Goal: Transaction & Acquisition: Book appointment/travel/reservation

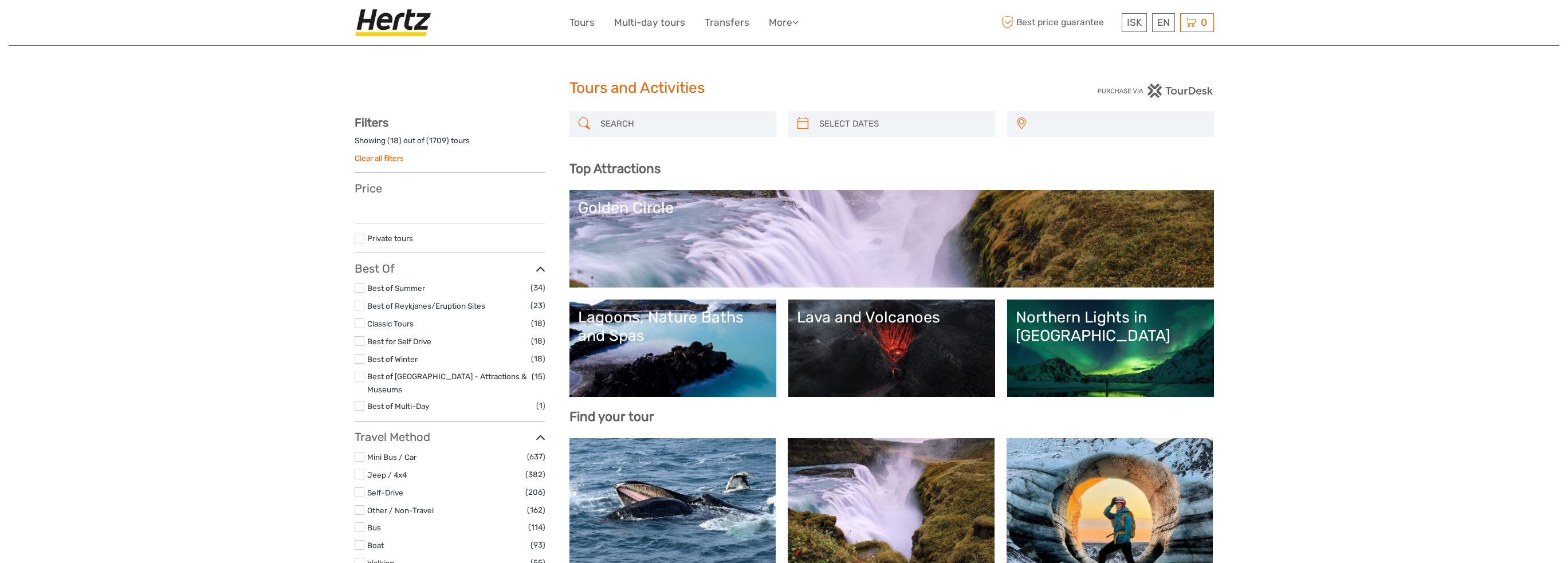
select select
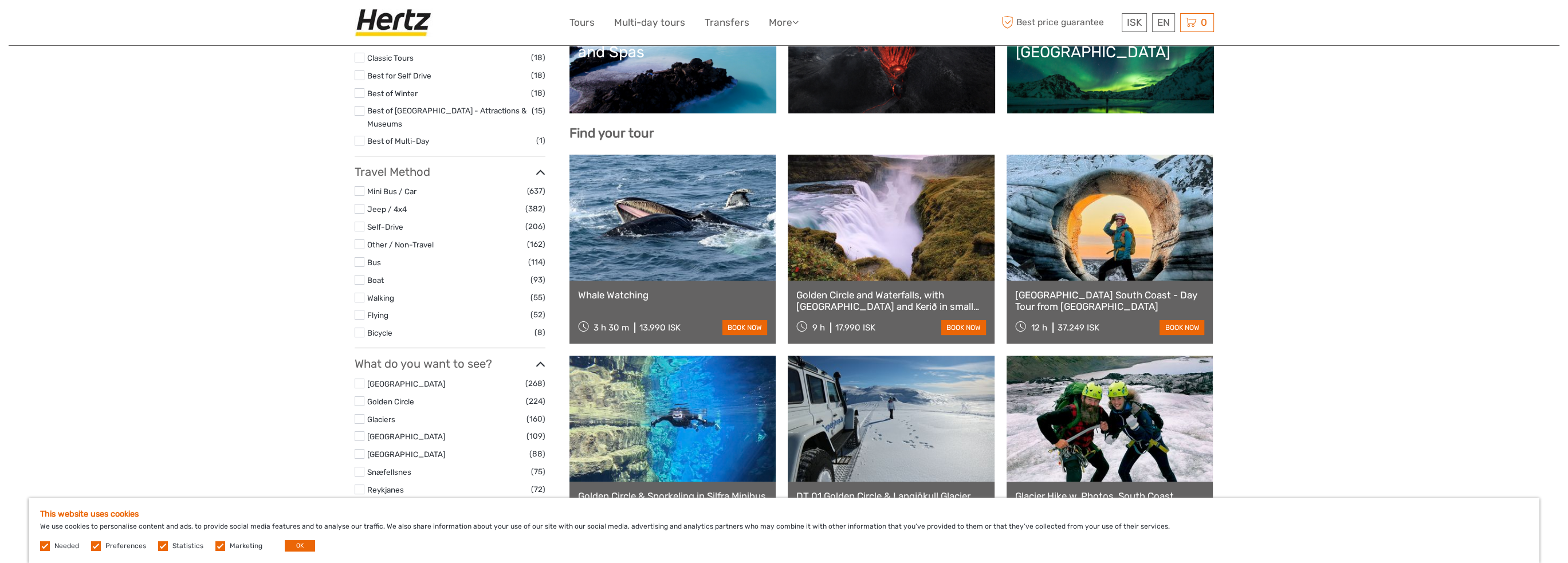
scroll to position [344, 0]
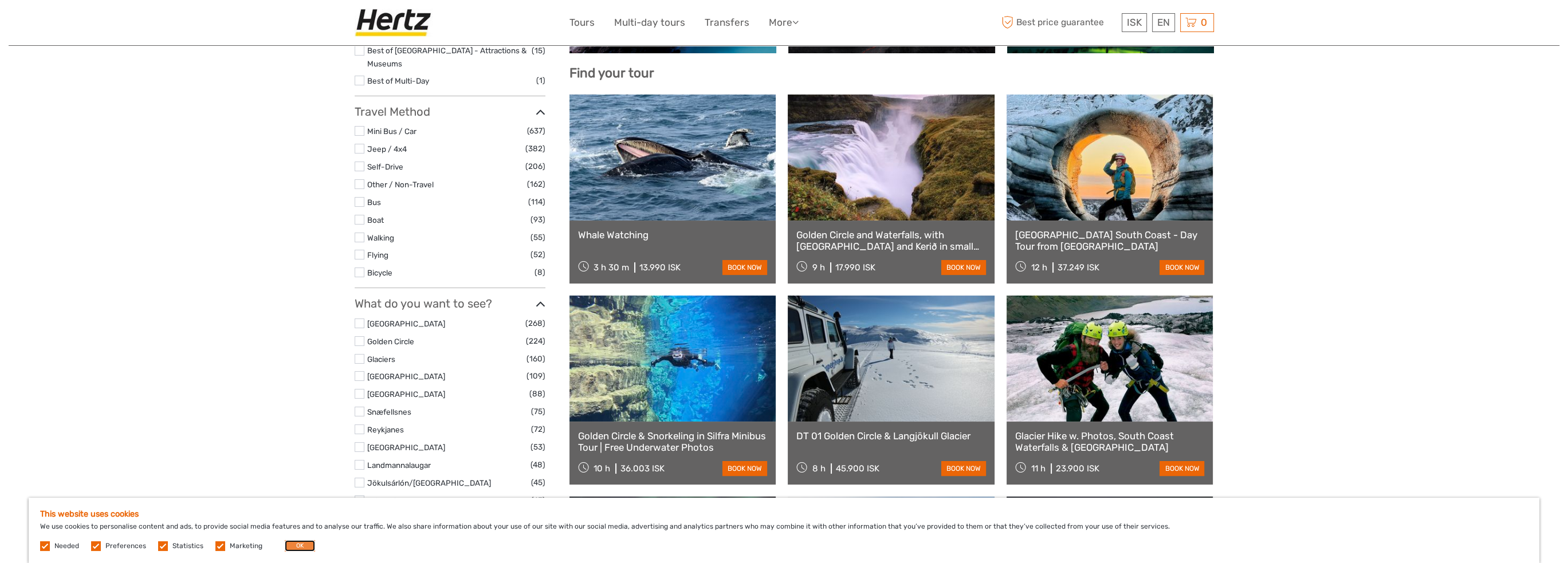
click at [298, 545] on button "OK" at bounding box center [300, 546] width 30 height 12
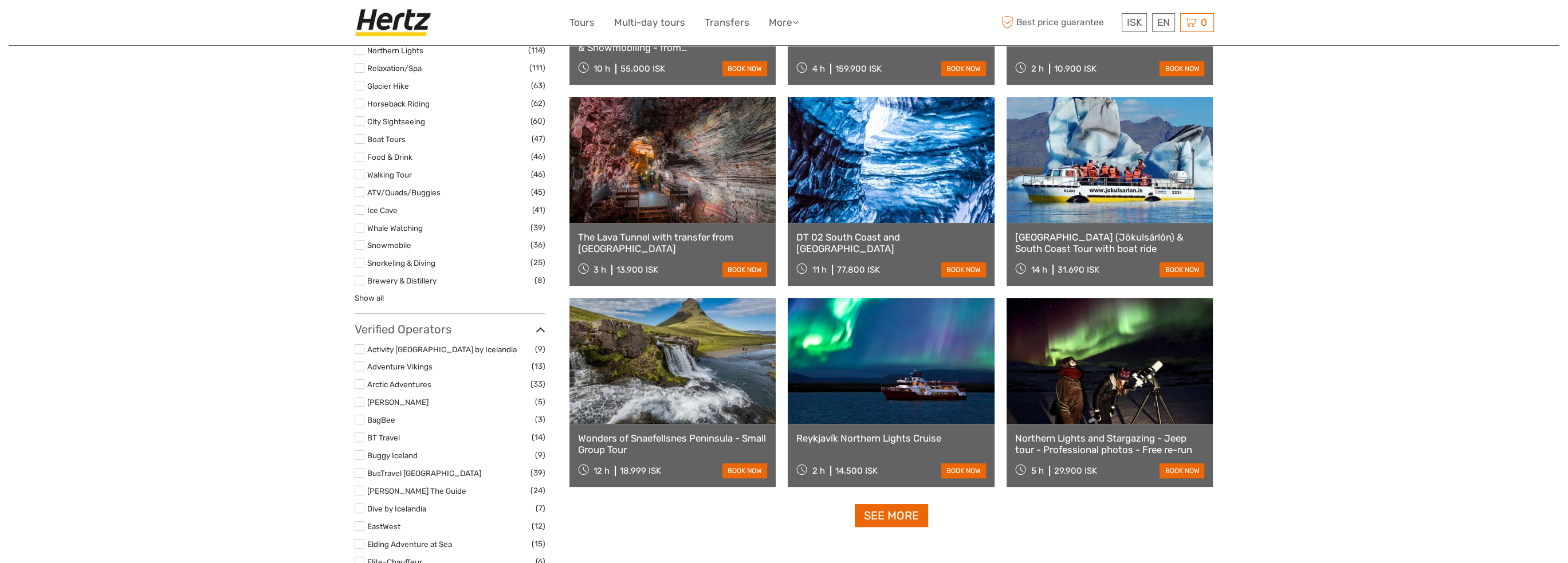
scroll to position [1203, 0]
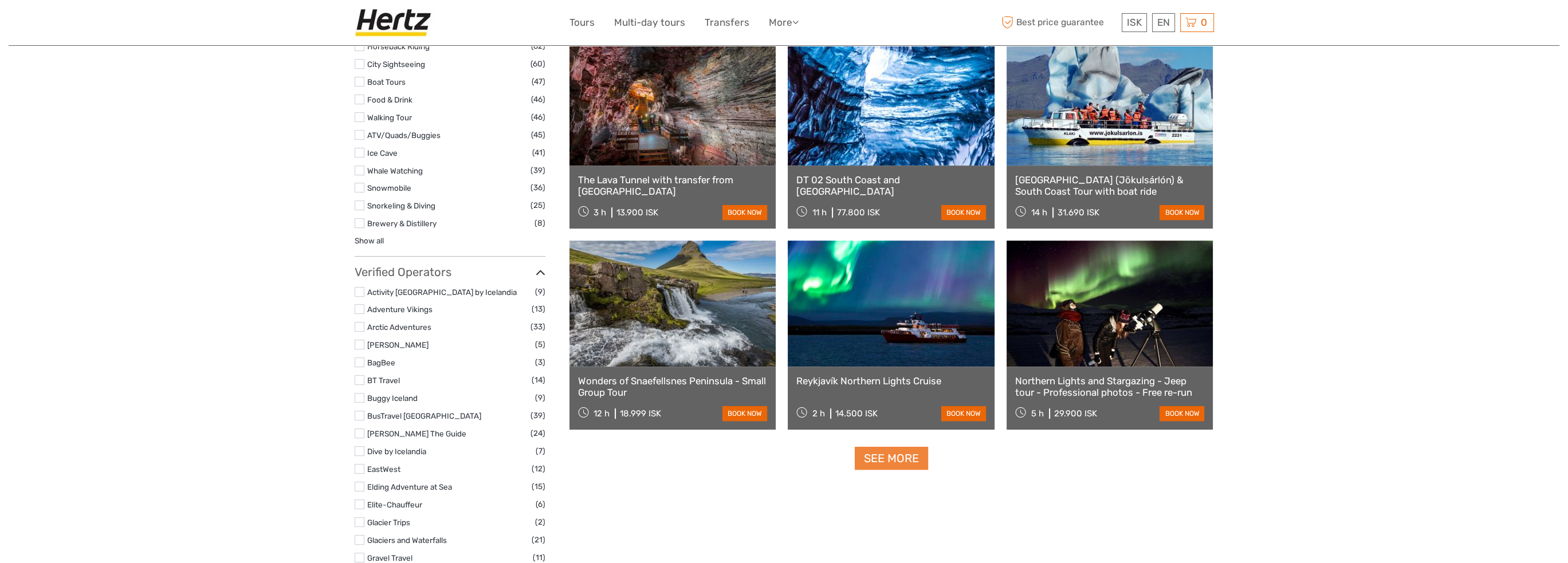
click at [880, 460] on link "See more" at bounding box center [891, 458] width 73 height 24
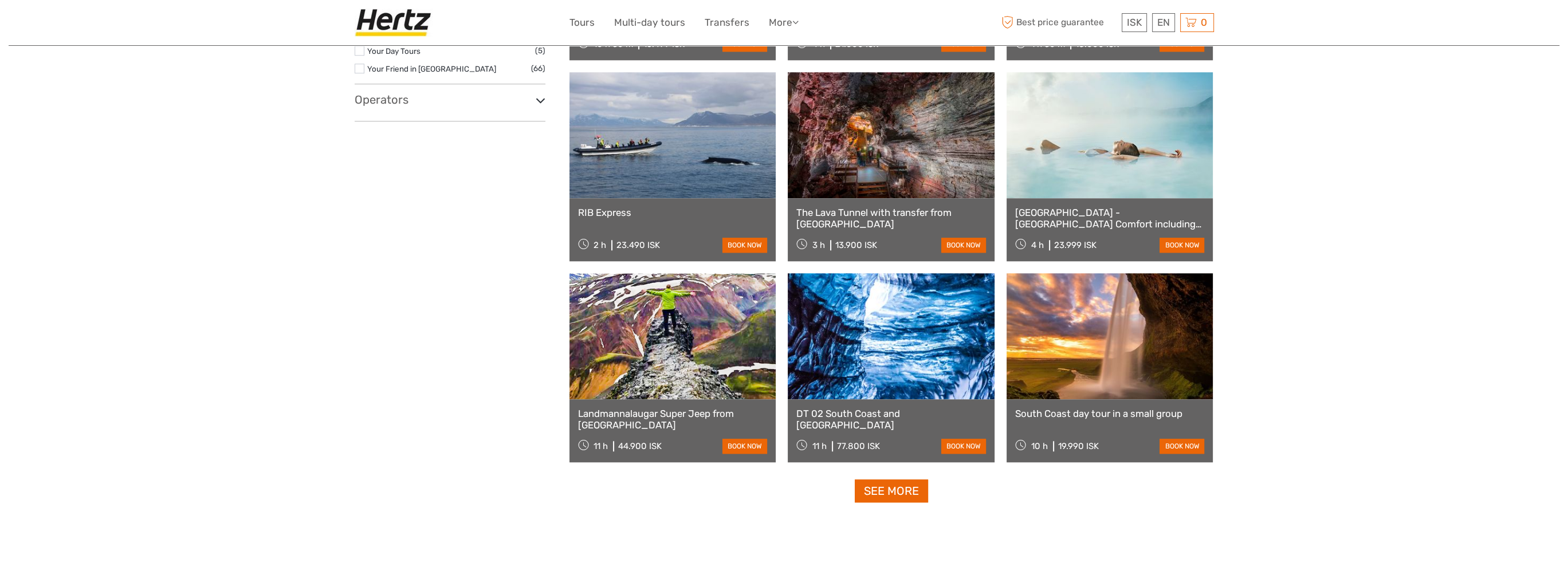
scroll to position [2119, 0]
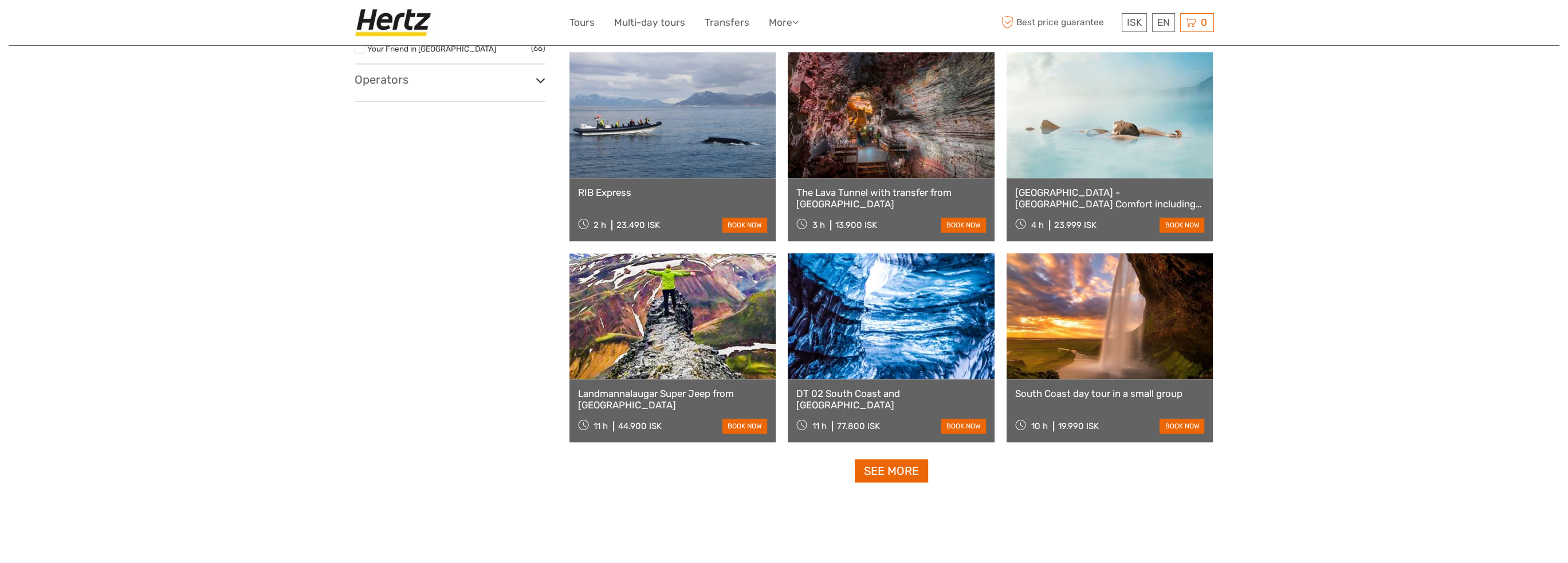
click at [672, 336] on link at bounding box center [673, 316] width 207 height 126
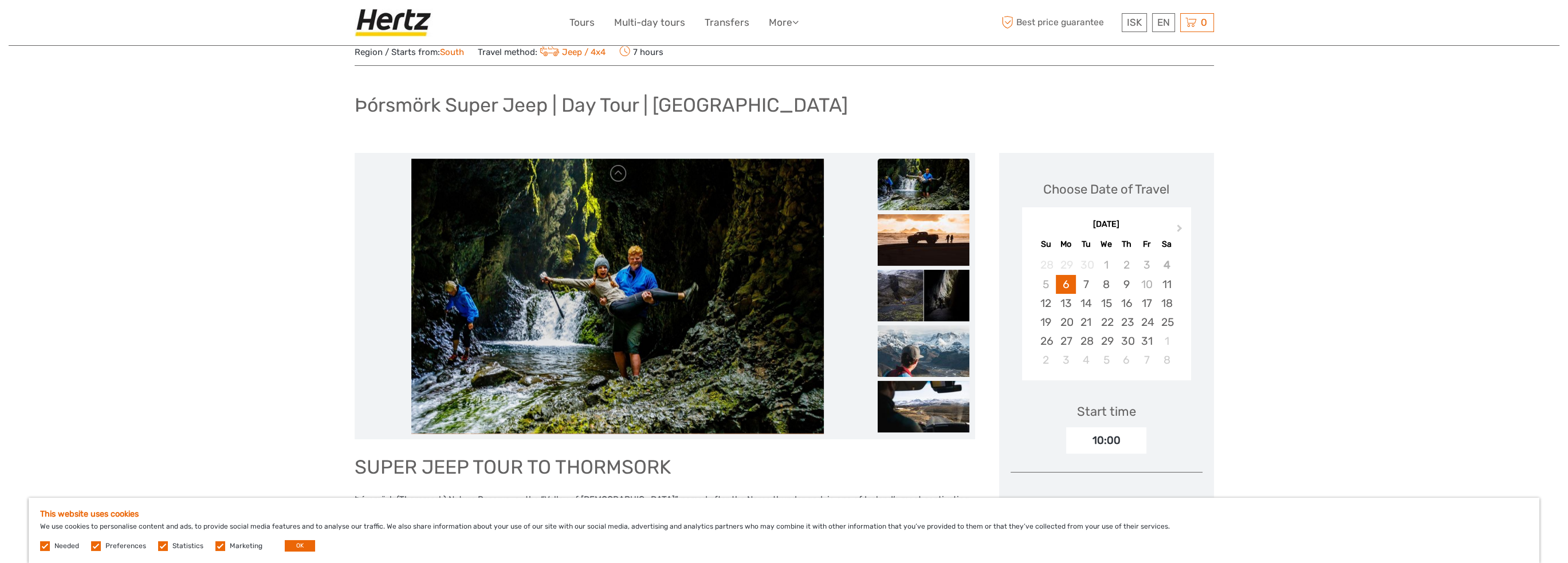
scroll to position [57, 0]
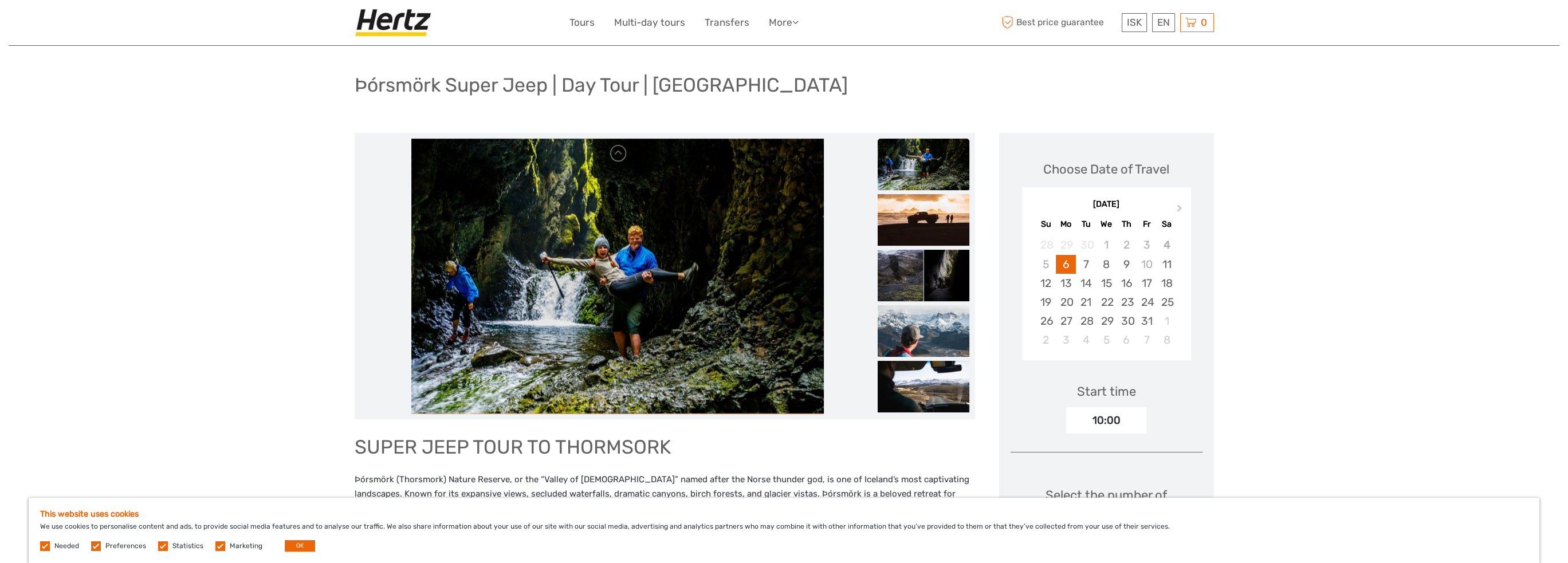
click at [313, 545] on div "Needed Preferences Statistics Marketing OK" at bounding box center [179, 546] width 278 height 12
click at [314, 543] on div "This website uses cookies We use cookies to personalise content and ads, to pro…" at bounding box center [784, 530] width 1511 height 65
click at [279, 547] on div "Needed Preferences Statistics Marketing OK" at bounding box center [179, 546] width 278 height 12
click at [294, 542] on button "OK" at bounding box center [300, 546] width 30 height 12
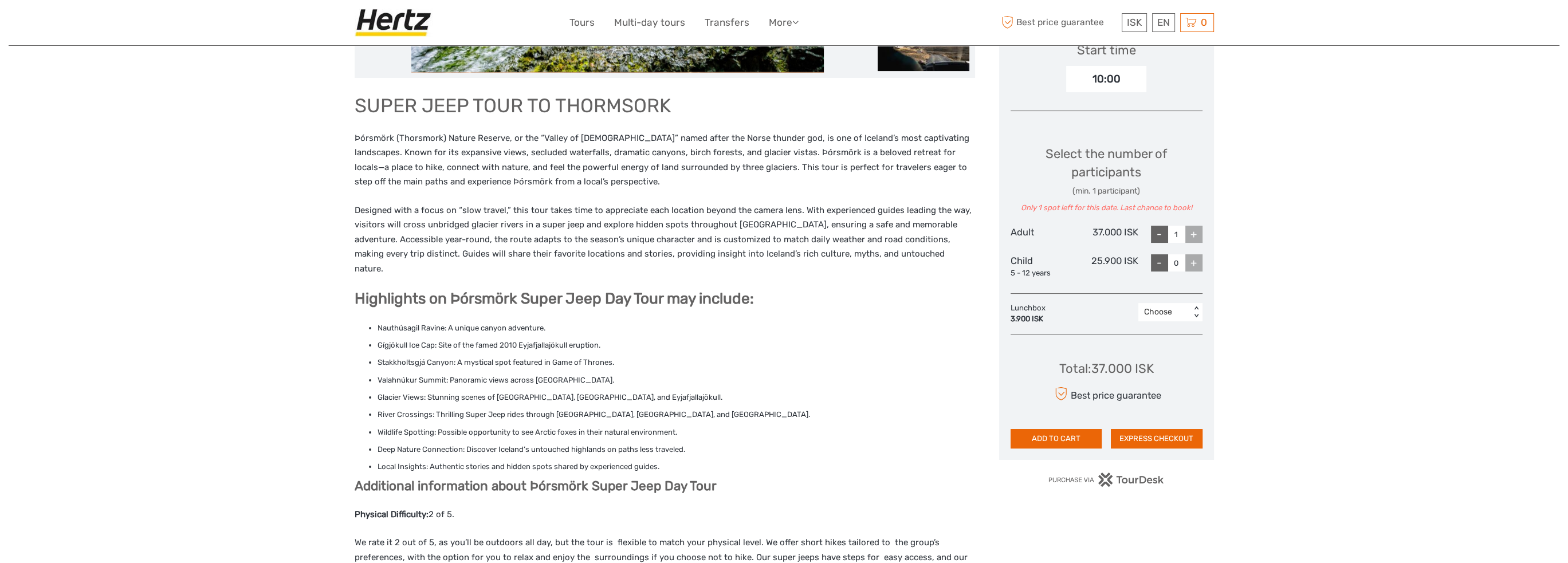
scroll to position [401, 0]
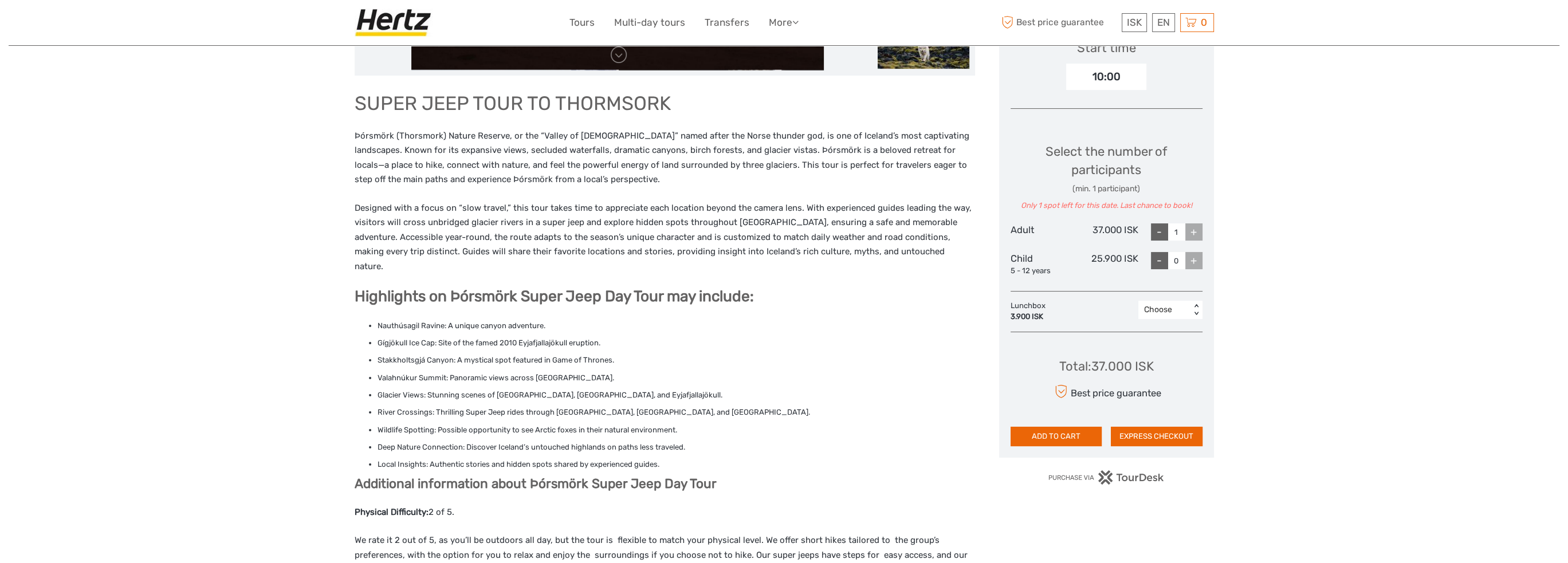
click at [1192, 228] on div "+" at bounding box center [1194, 232] width 17 height 17
click at [1192, 261] on div "+" at bounding box center [1194, 261] width 17 height 17
click at [1192, 262] on div "+" at bounding box center [1194, 261] width 17 height 17
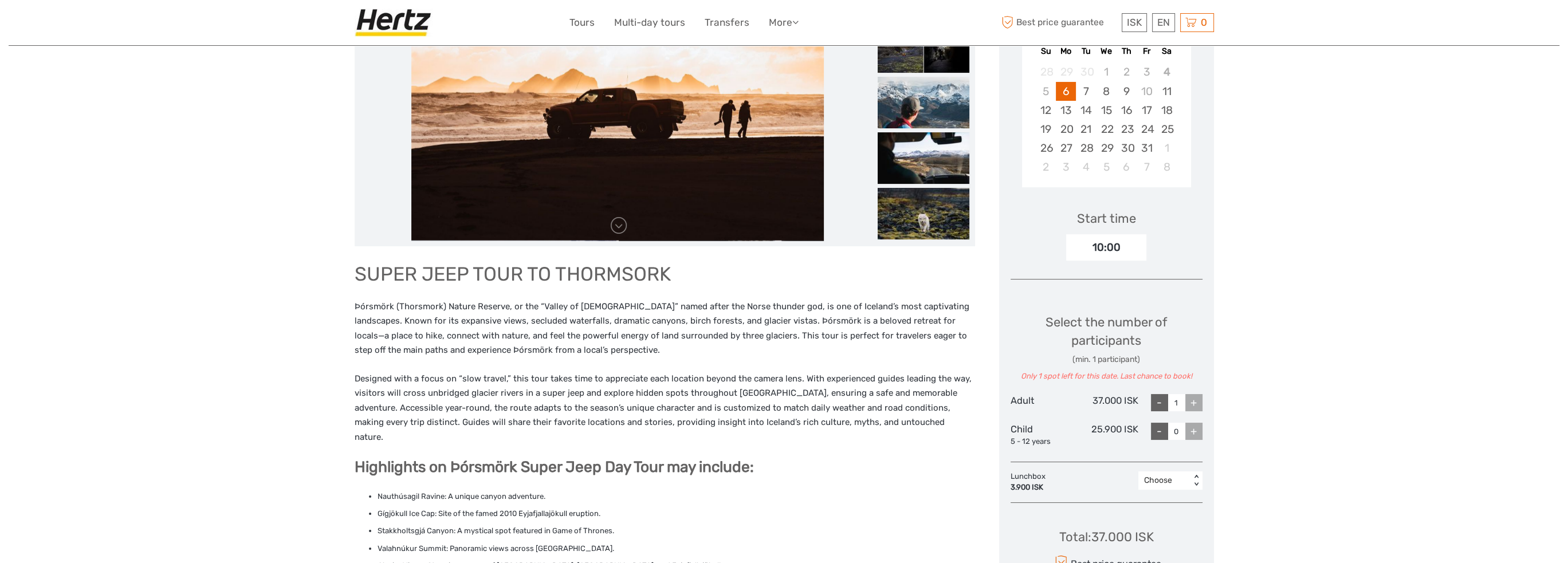
scroll to position [172, 0]
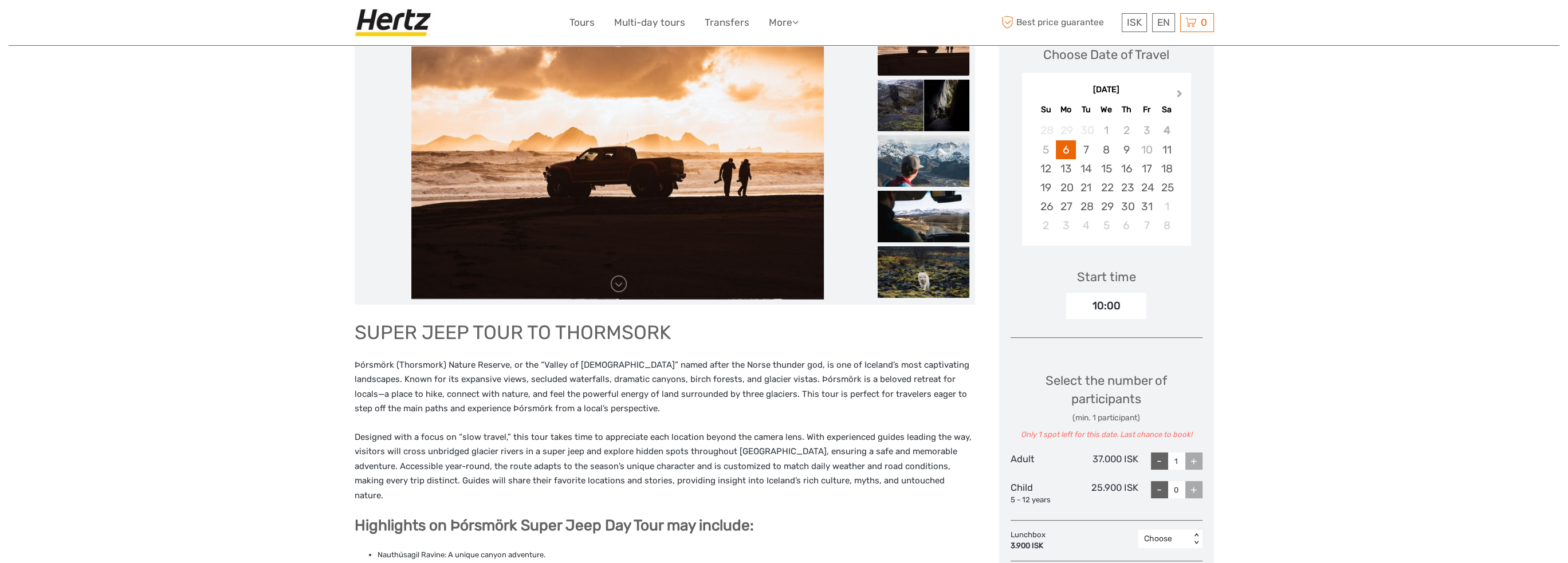
click at [1181, 94] on button "Next Month" at bounding box center [1181, 96] width 18 height 18
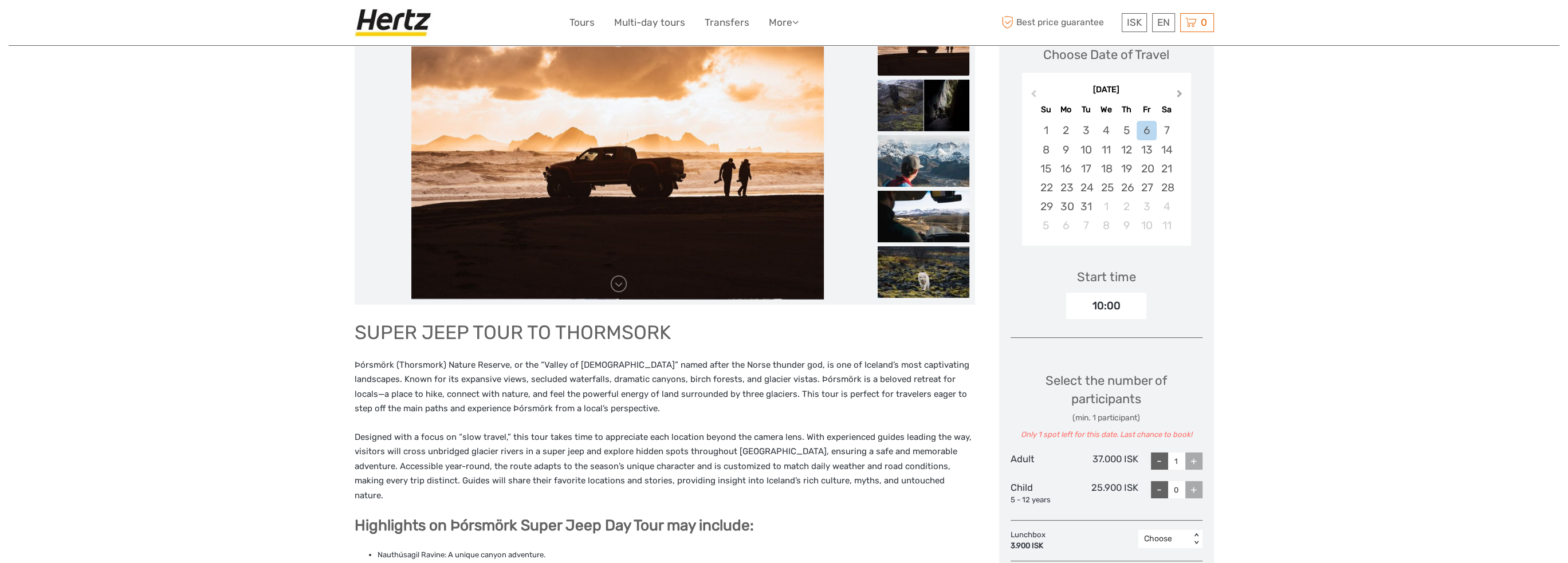
click at [1181, 94] on button "Next Month" at bounding box center [1181, 96] width 18 height 18
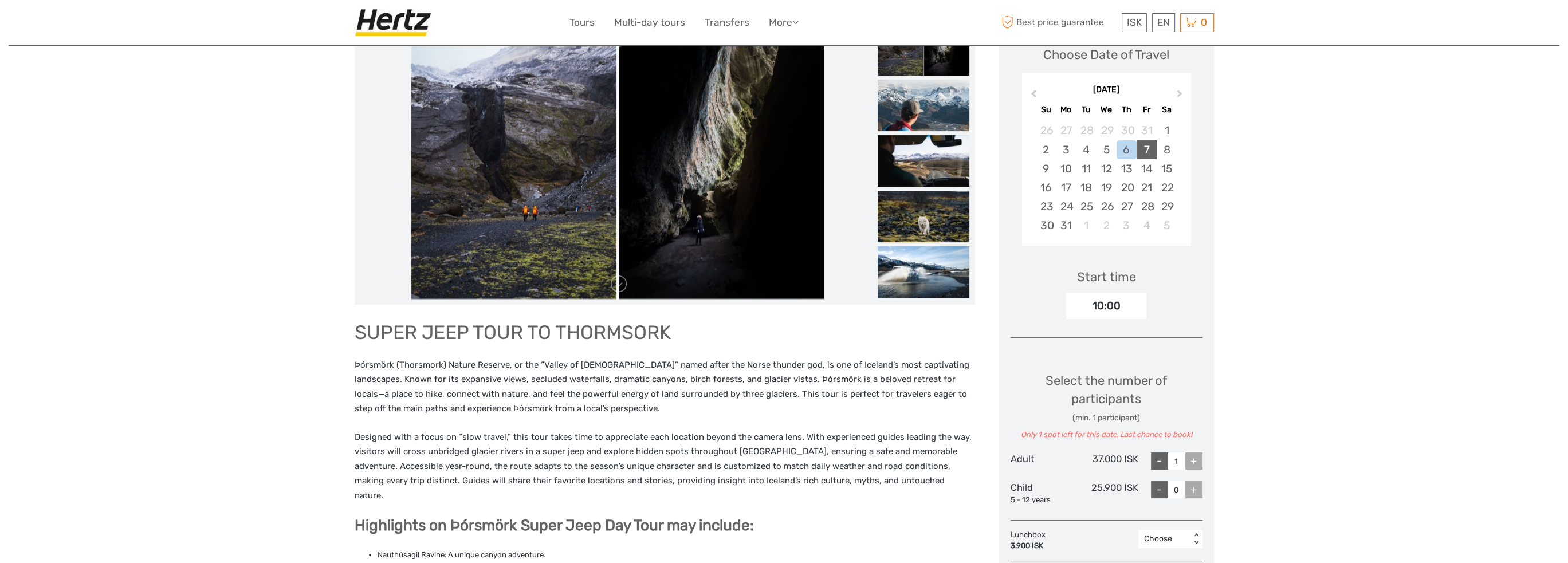
click at [1141, 148] on div "7" at bounding box center [1146, 150] width 20 height 19
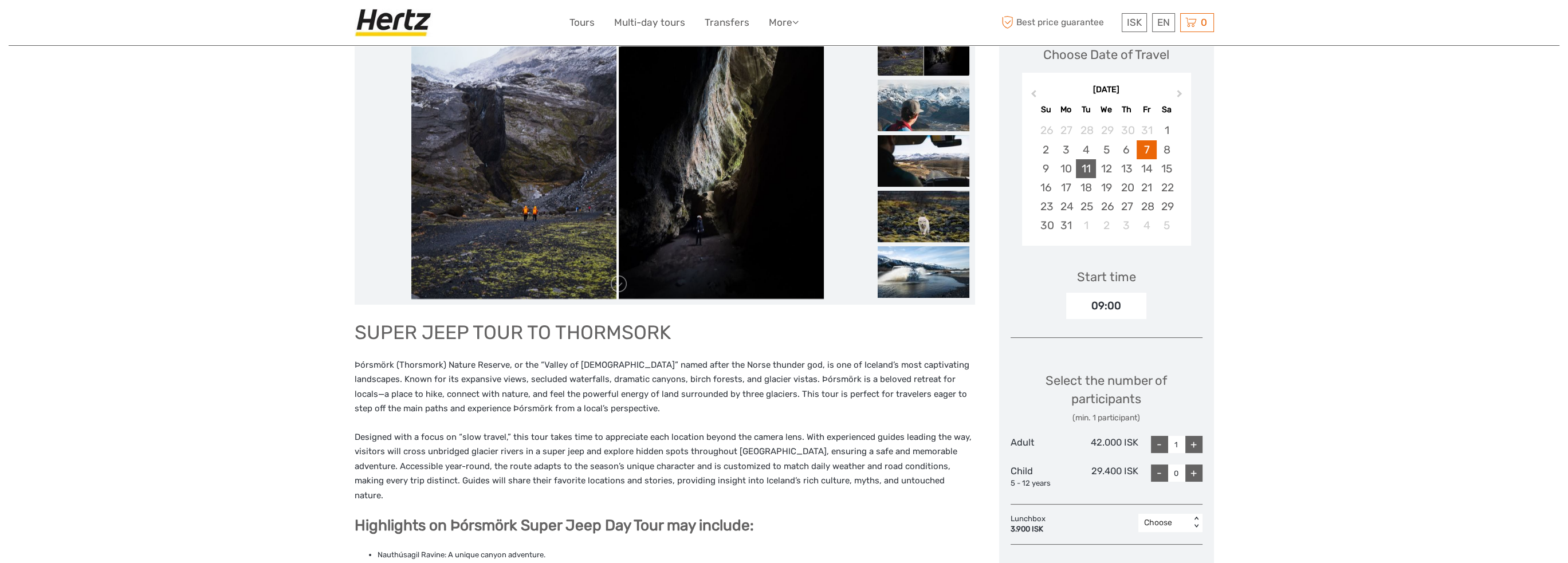
click at [1089, 166] on div "11" at bounding box center [1086, 169] width 20 height 19
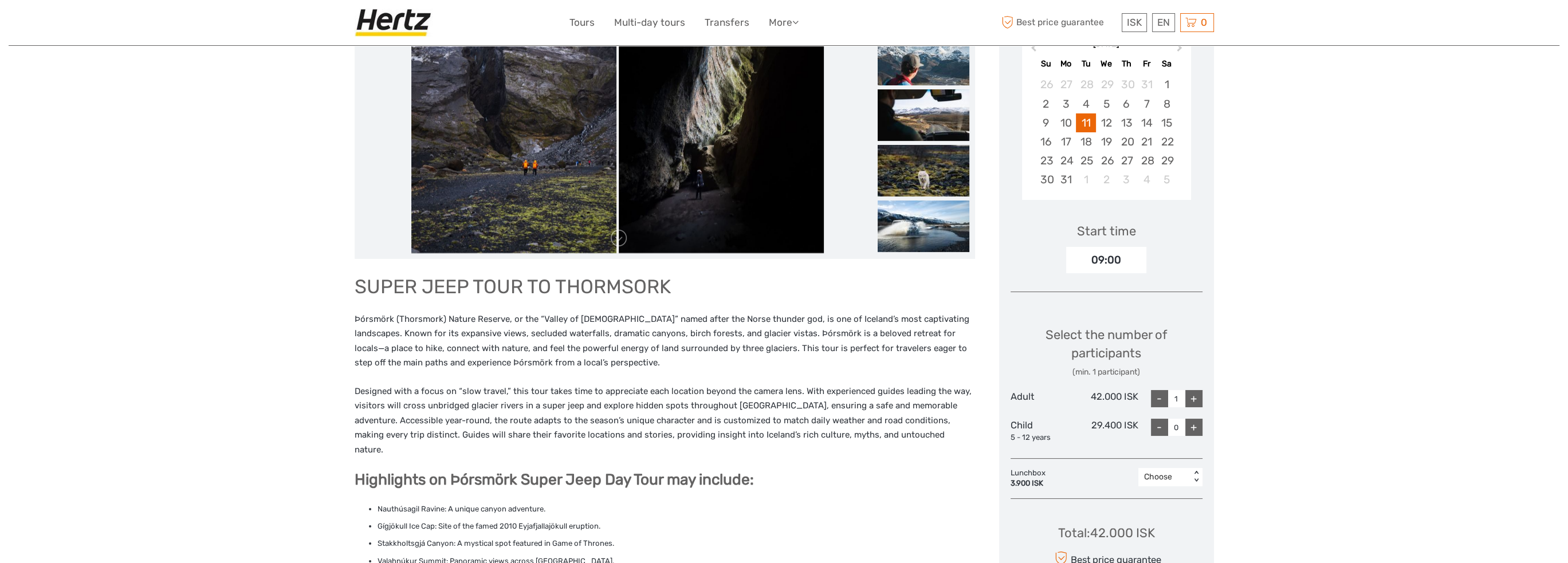
scroll to position [287, 0]
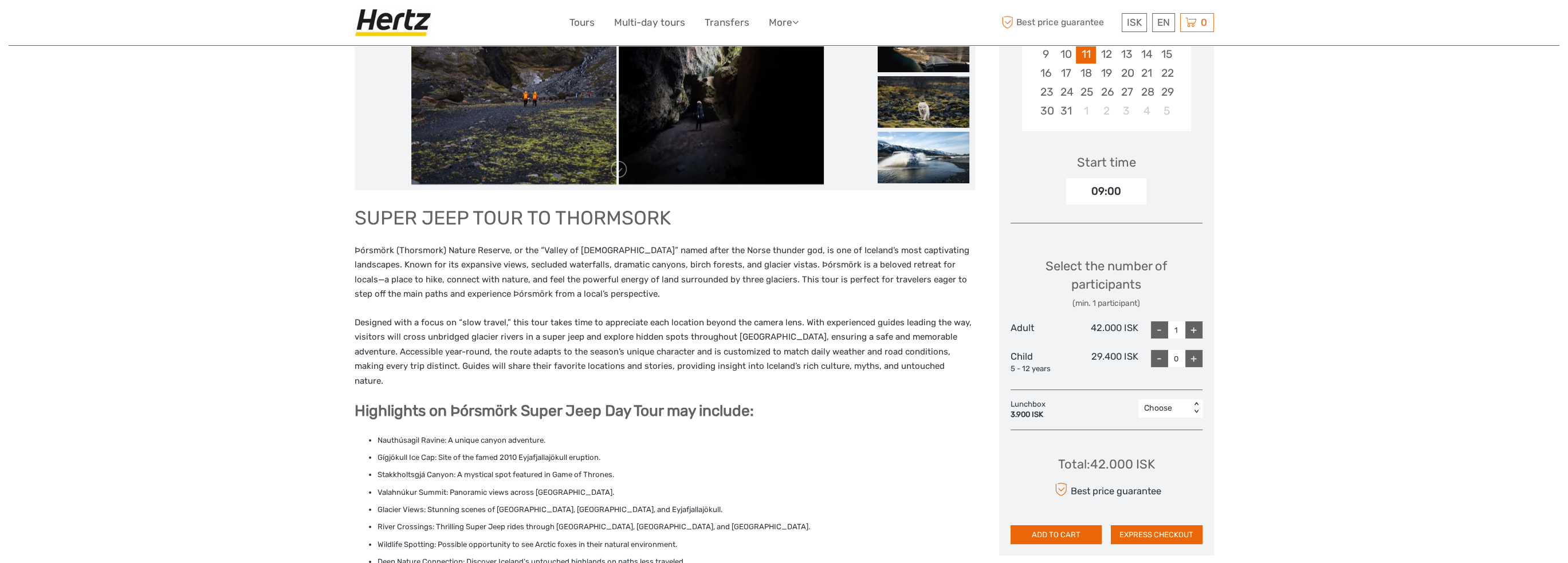
click at [1197, 328] on div "+" at bounding box center [1194, 330] width 17 height 17
click at [1197, 327] on div "+" at bounding box center [1194, 330] width 17 height 17
type input "3"
click at [1192, 360] on div "+" at bounding box center [1194, 358] width 17 height 17
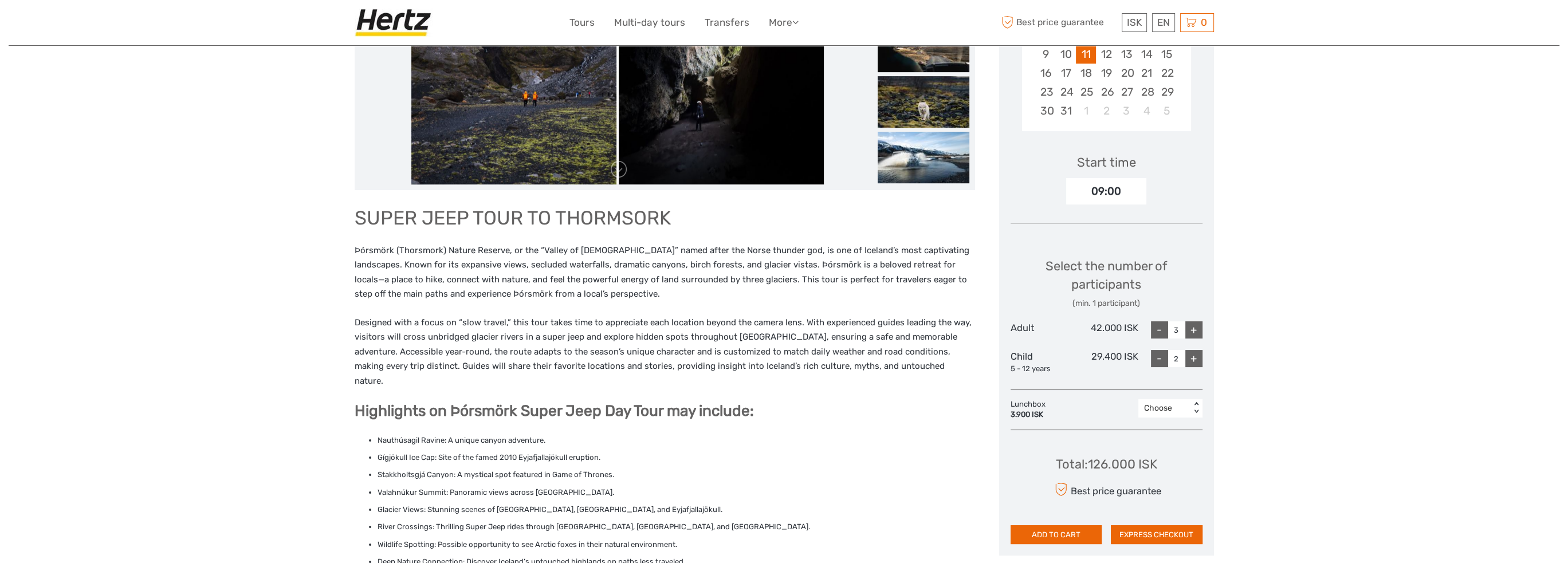
click at [1192, 360] on div "+" at bounding box center [1194, 358] width 17 height 17
drag, startPoint x: 1143, startPoint y: 360, endPoint x: 1150, endPoint y: 360, distance: 7.0
click at [1143, 362] on div "- 4 +" at bounding box center [1170, 362] width 64 height 24
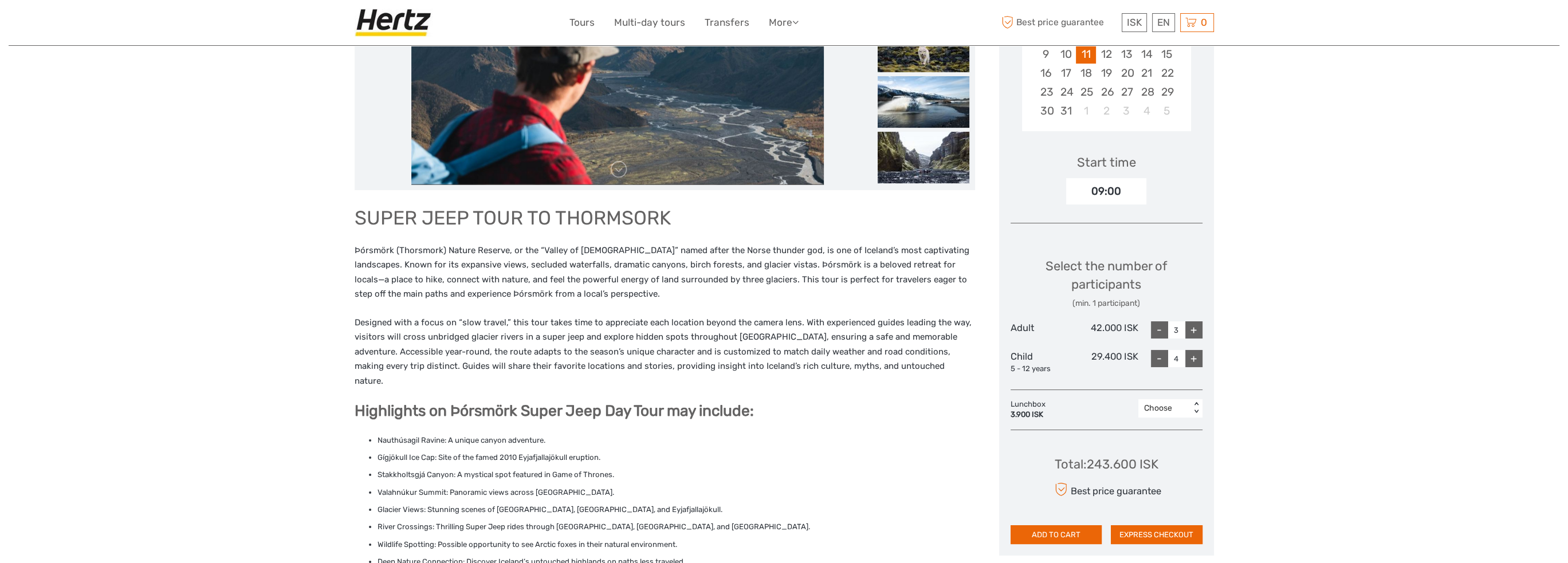
click at [1157, 359] on div "-" at bounding box center [1160, 358] width 17 height 17
type input "2"
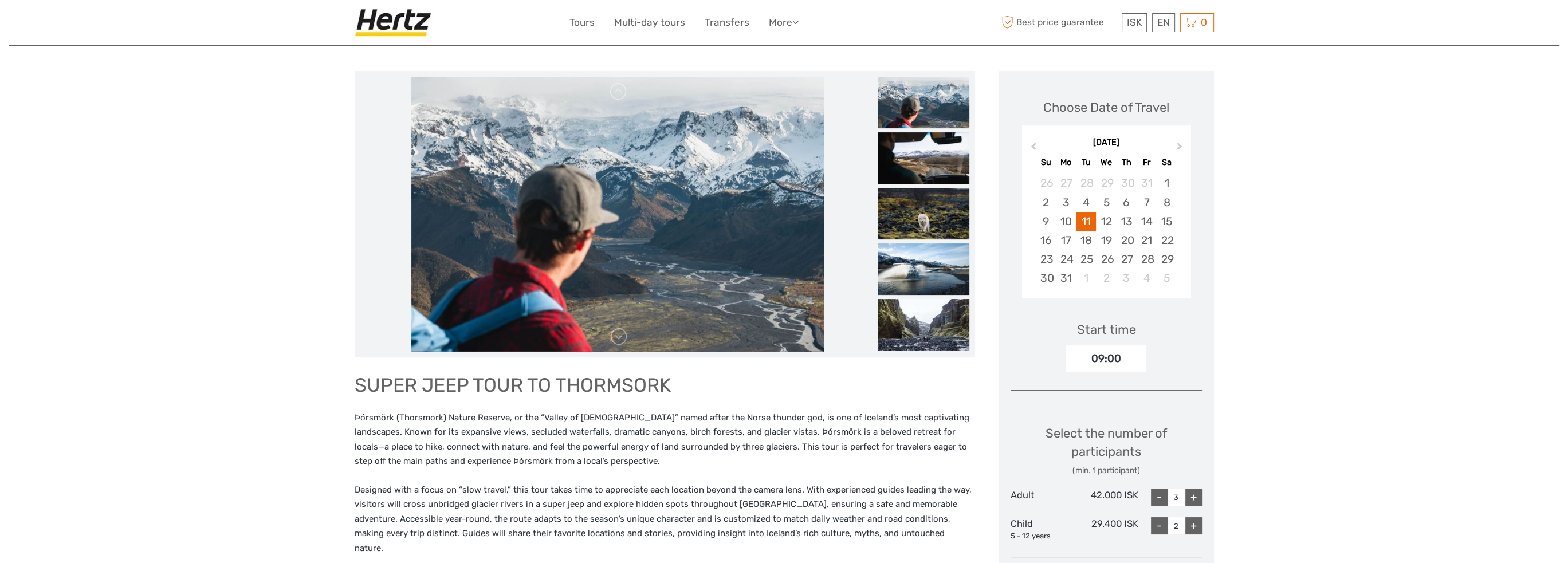
scroll to position [57, 0]
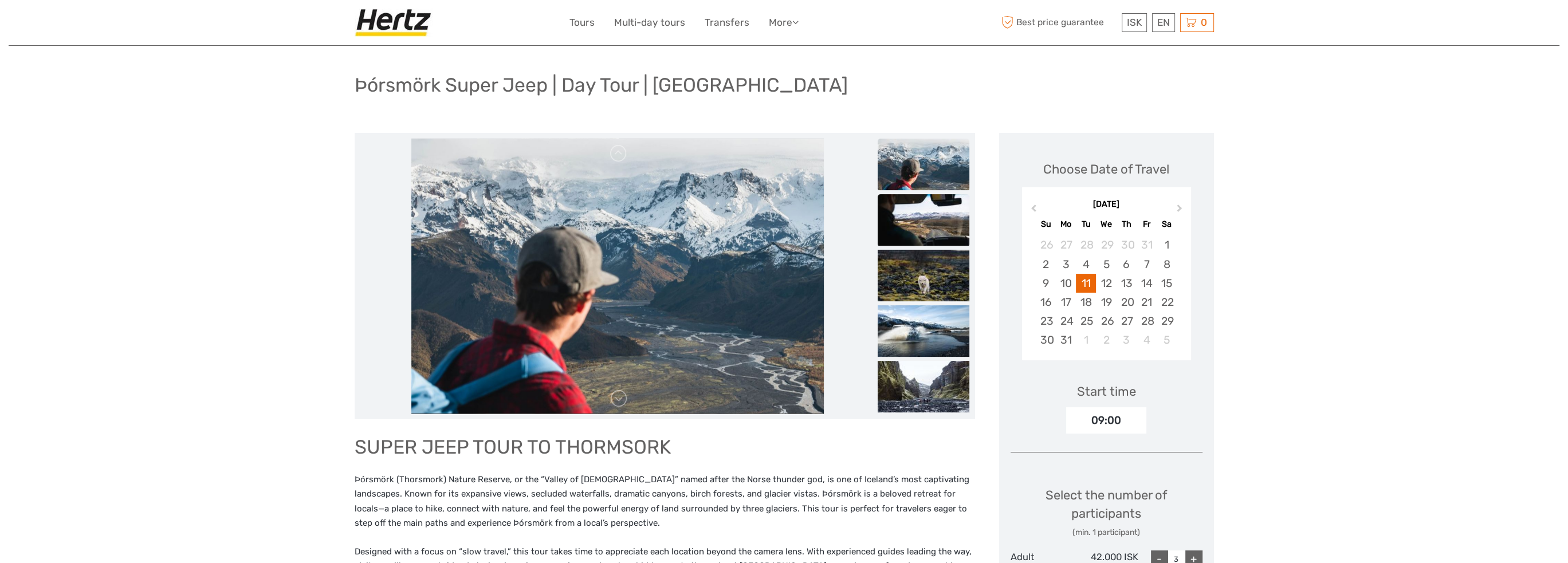
click at [920, 229] on img at bounding box center [923, 220] width 92 height 52
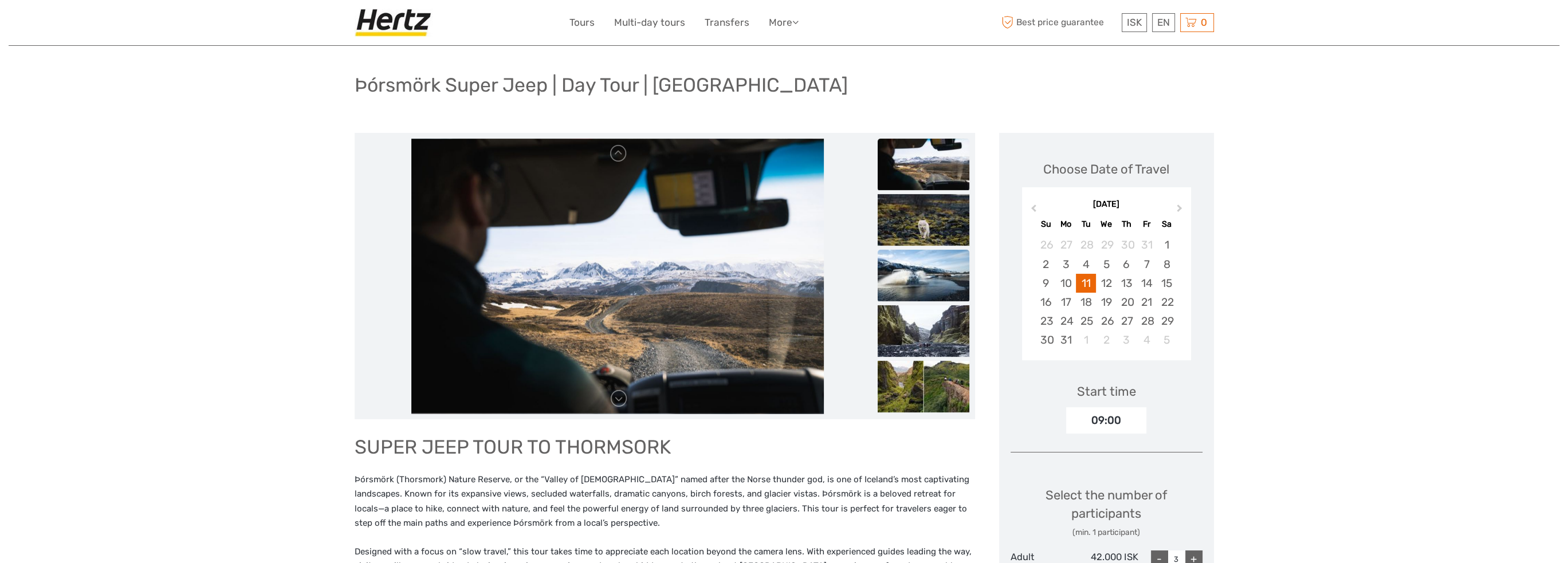
click at [943, 265] on img at bounding box center [923, 275] width 92 height 52
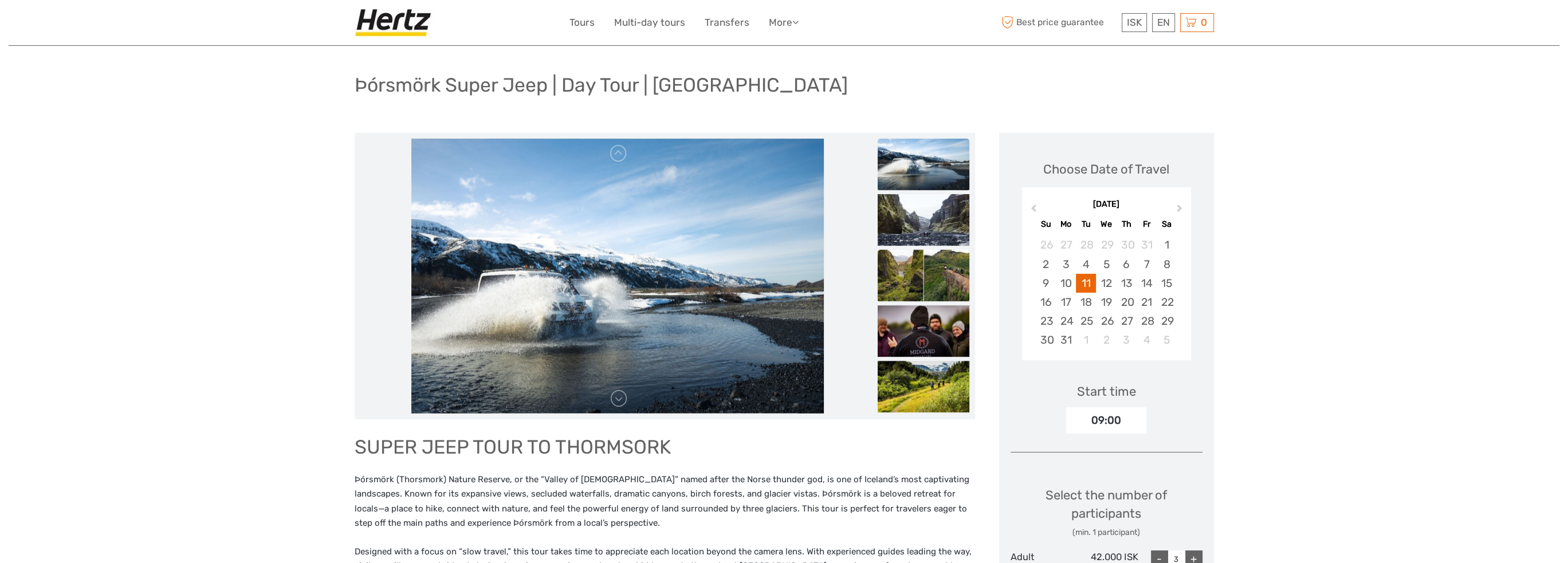
drag, startPoint x: 940, startPoint y: 228, endPoint x: 943, endPoint y: 263, distance: 35.1
click at [940, 228] on img at bounding box center [923, 220] width 92 height 52
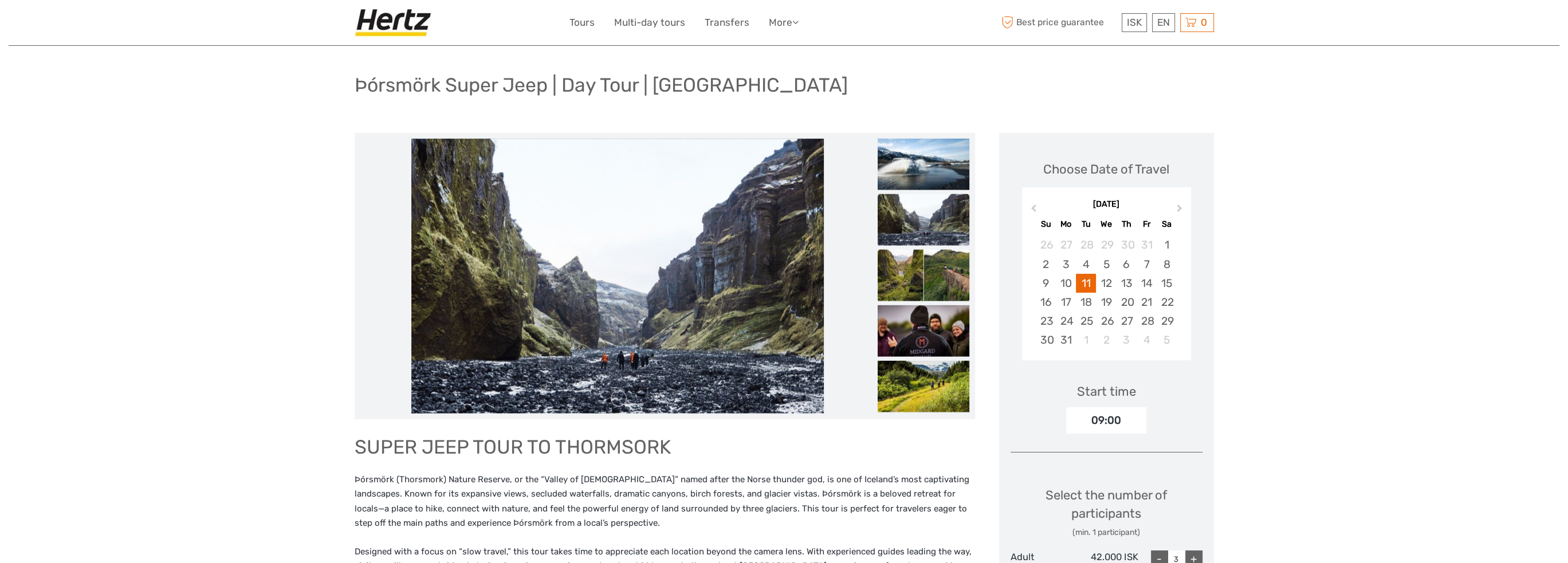
click at [937, 265] on img at bounding box center [923, 275] width 92 height 52
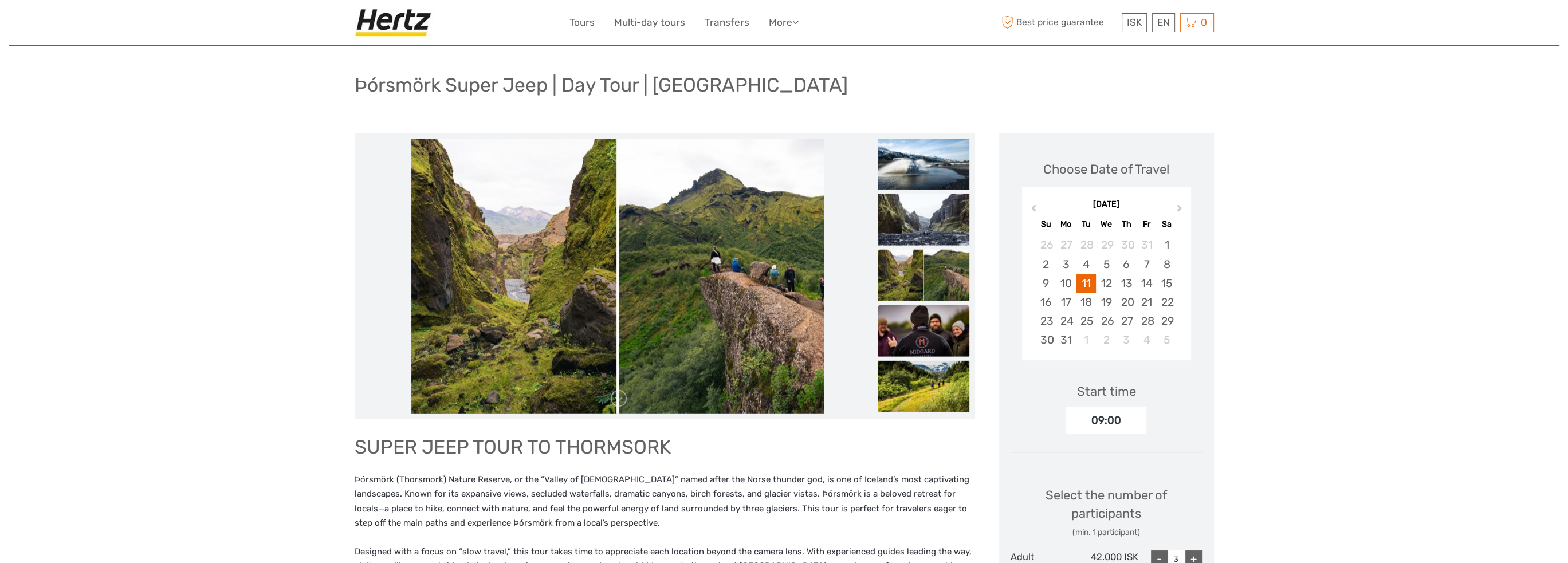
click at [926, 324] on img at bounding box center [923, 331] width 92 height 52
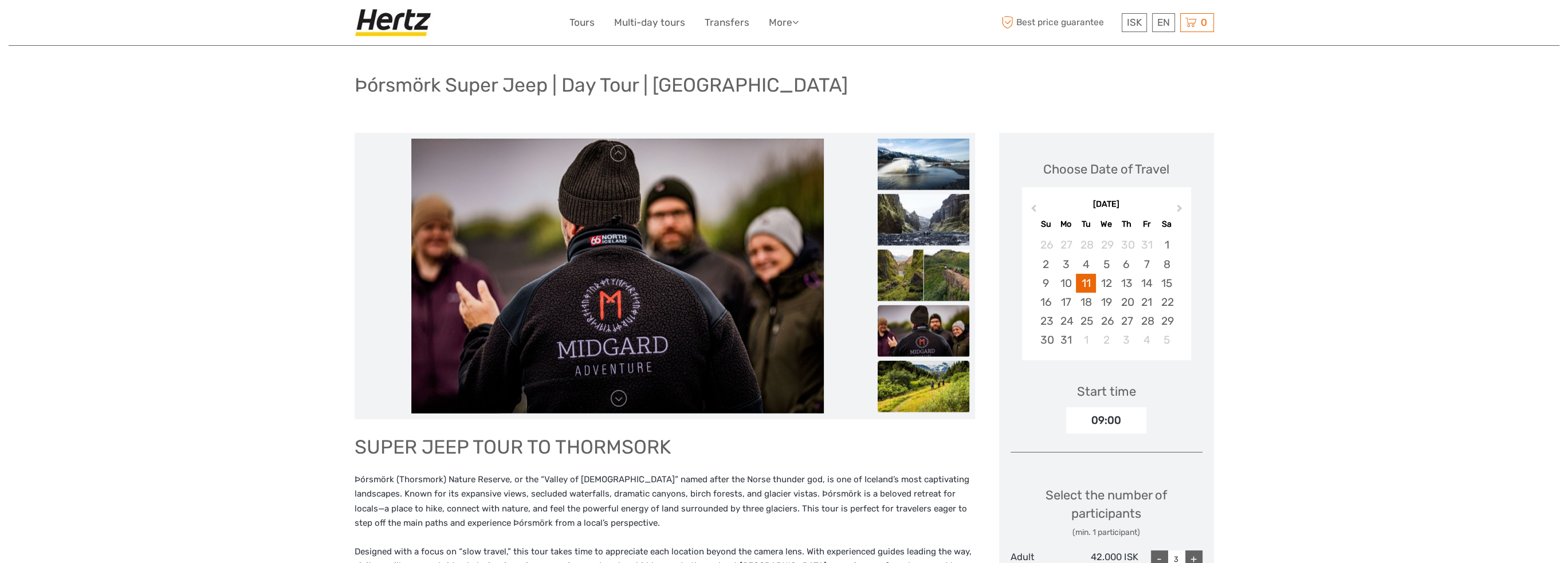
click at [925, 384] on img at bounding box center [923, 386] width 92 height 52
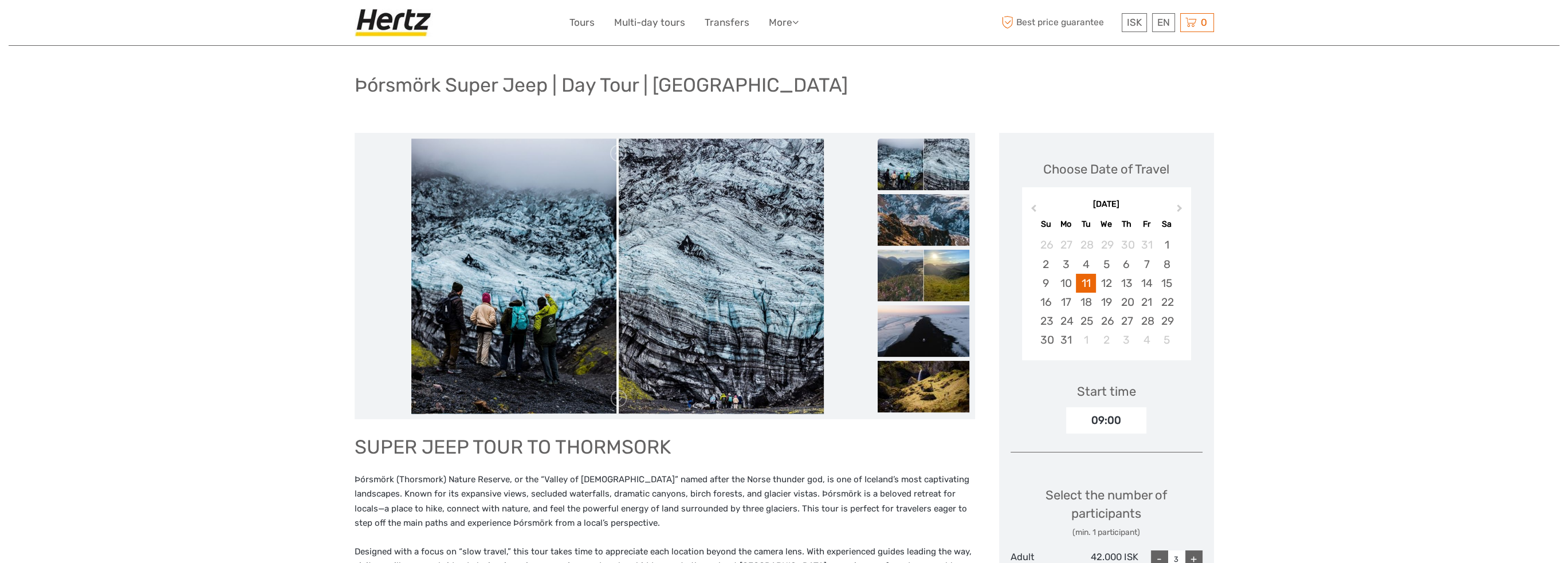
click at [555, 248] on img at bounding box center [618, 276] width 413 height 275
click at [940, 162] on img at bounding box center [923, 164] width 92 height 52
click at [914, 277] on img at bounding box center [923, 275] width 92 height 52
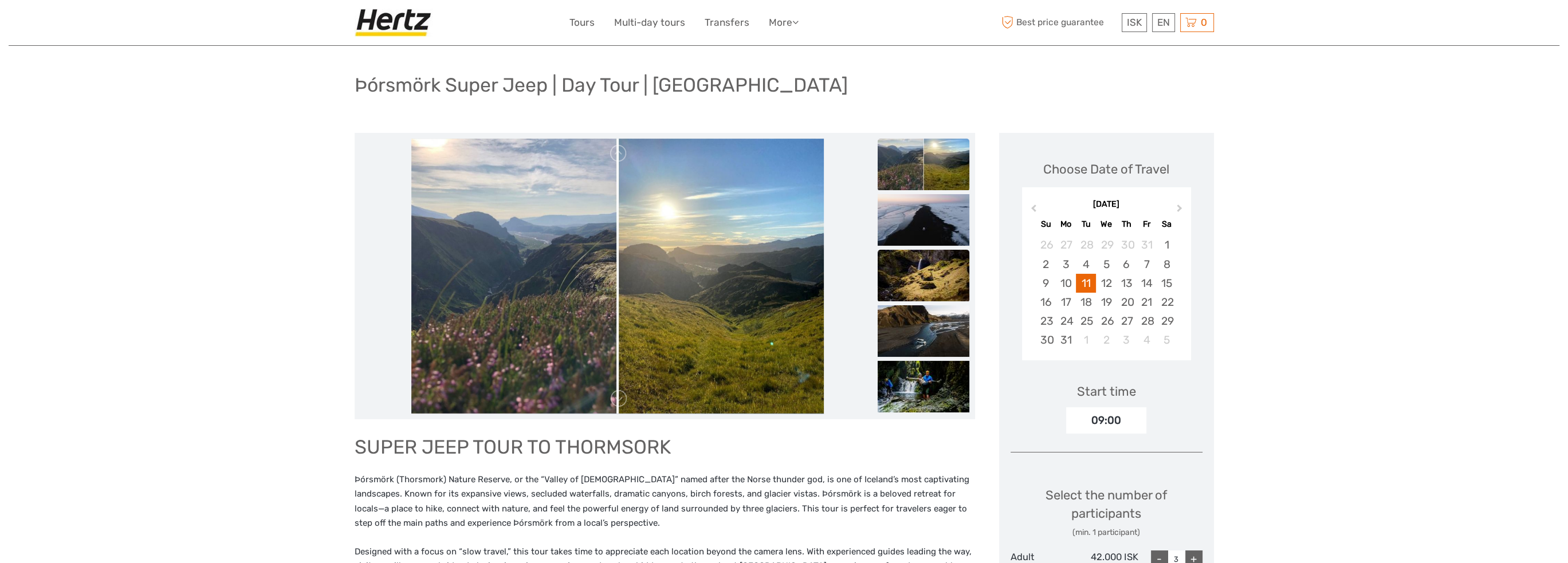
click at [912, 284] on img at bounding box center [923, 275] width 92 height 52
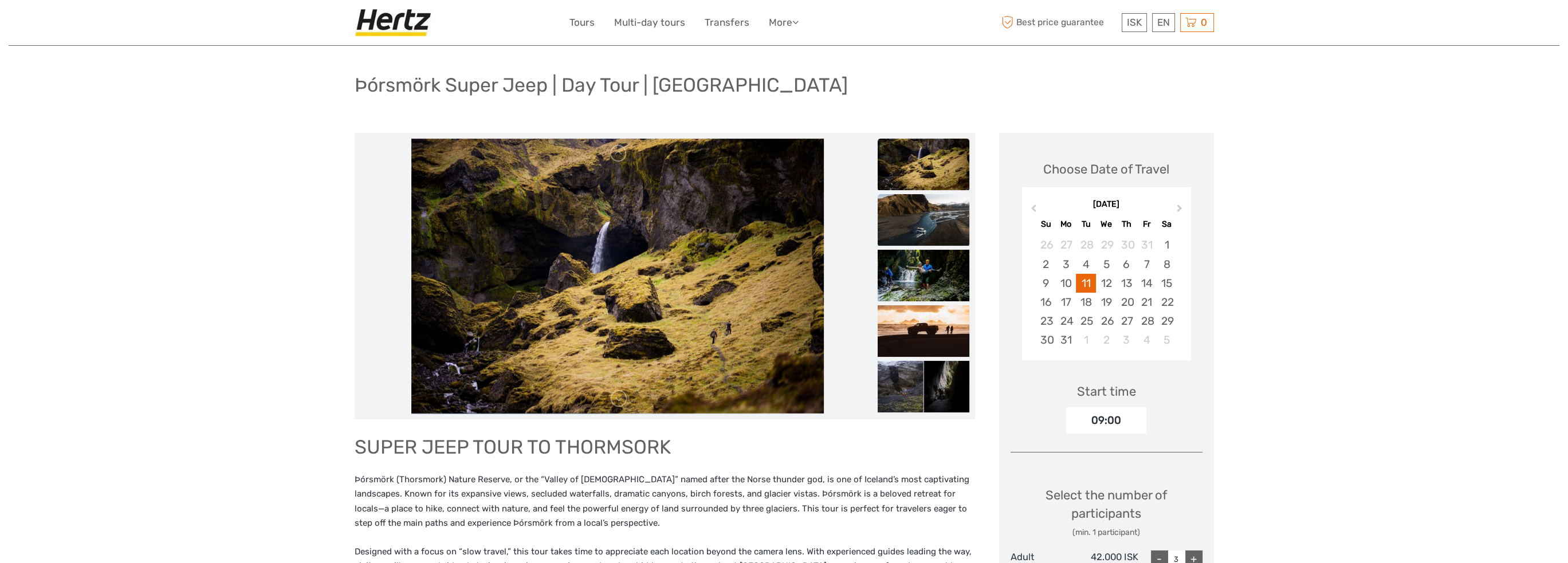
click at [914, 228] on img at bounding box center [923, 220] width 92 height 52
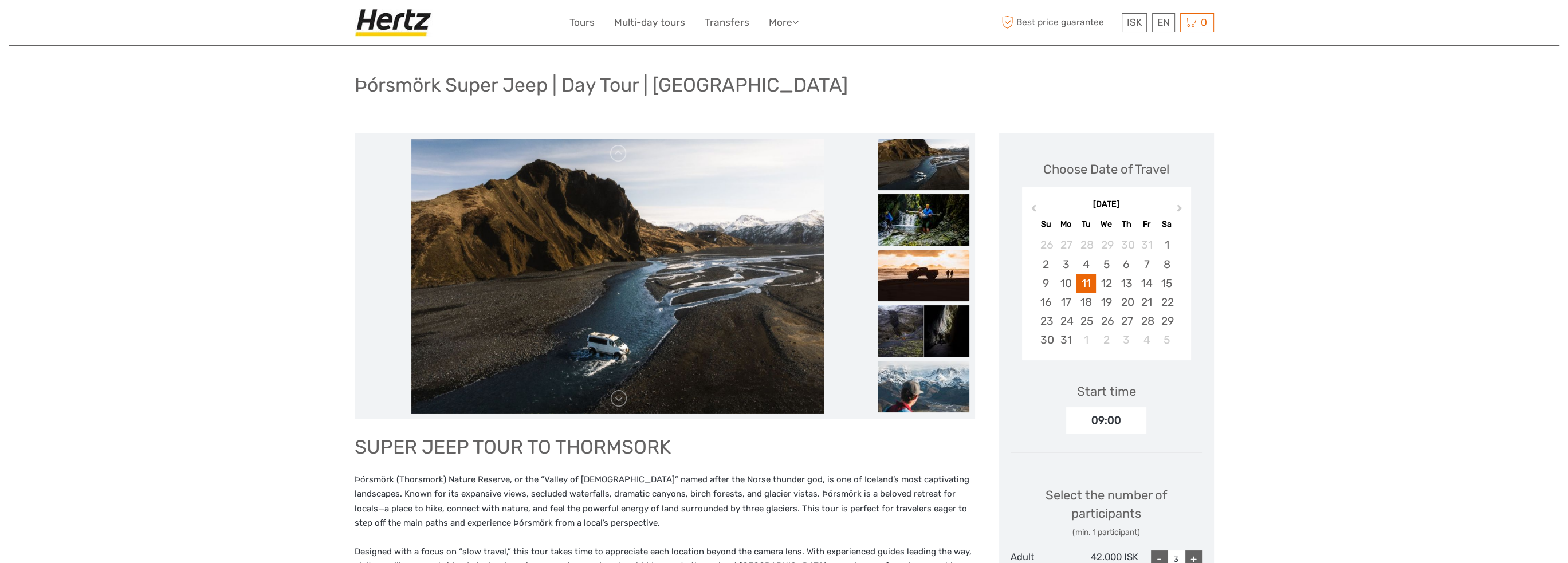
click at [921, 261] on img at bounding box center [923, 275] width 92 height 52
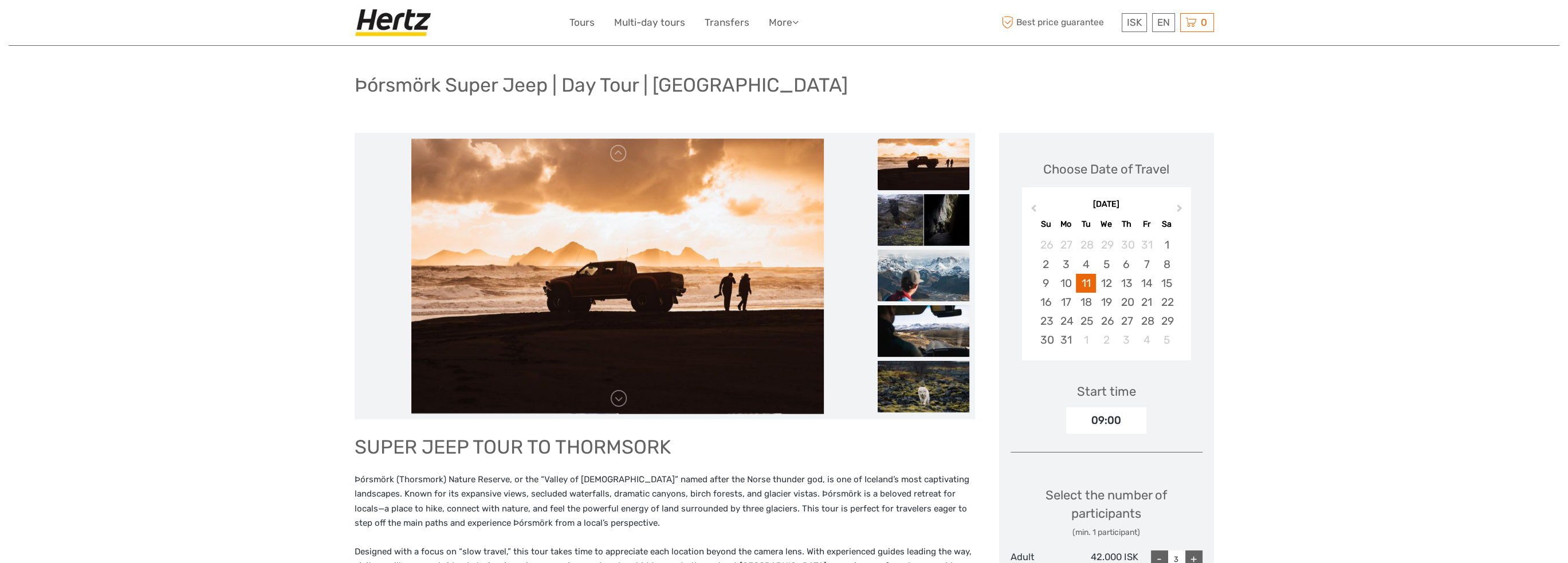
click at [921, 261] on img at bounding box center [923, 275] width 92 height 52
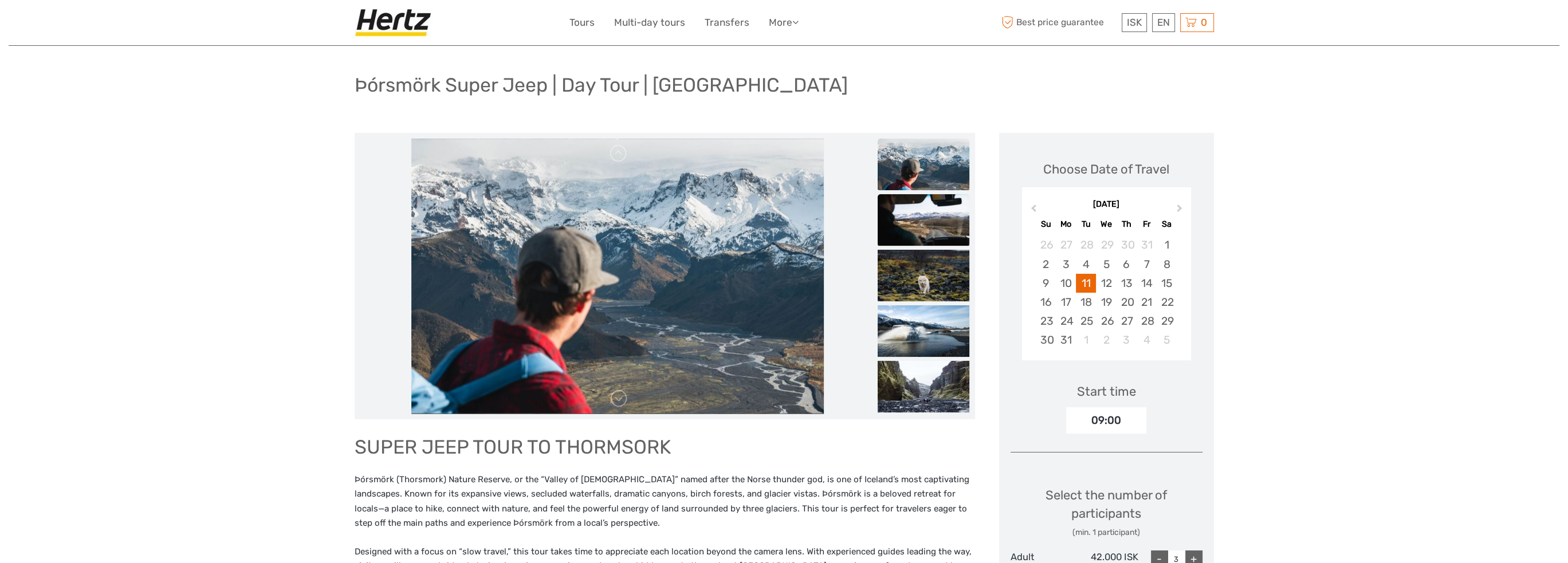
click at [930, 240] on img at bounding box center [923, 220] width 92 height 52
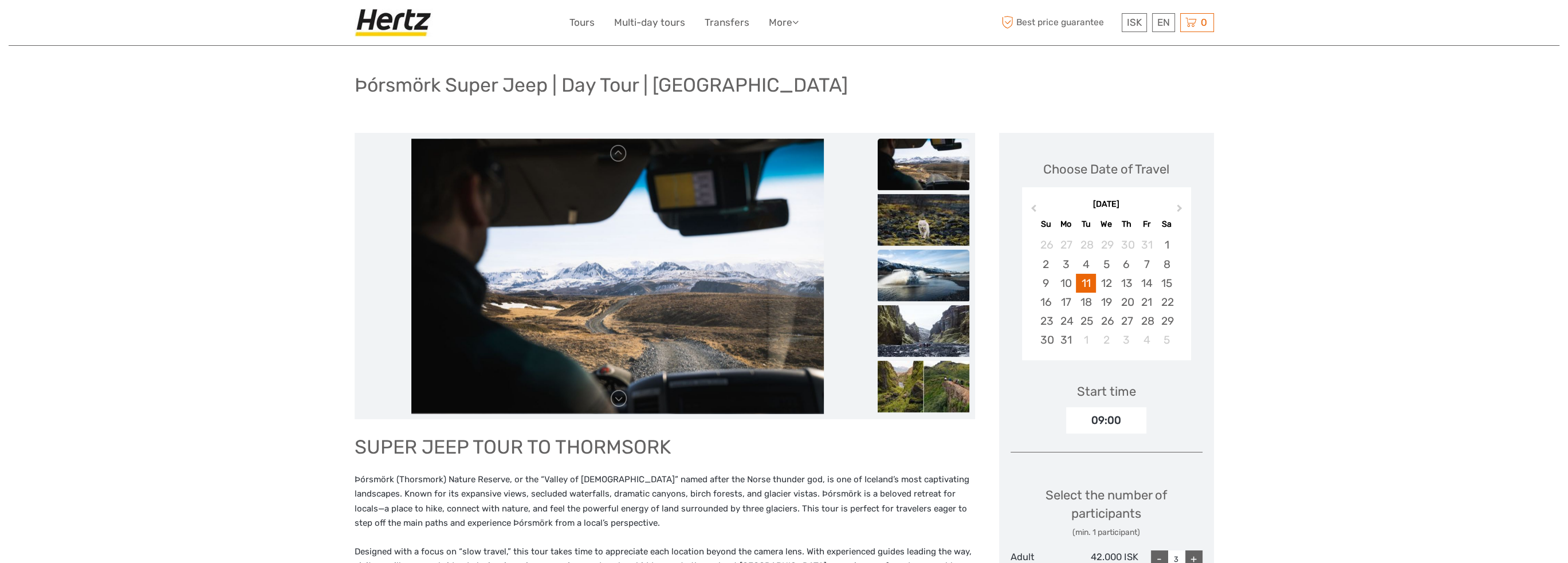
click at [930, 267] on img at bounding box center [923, 275] width 92 height 52
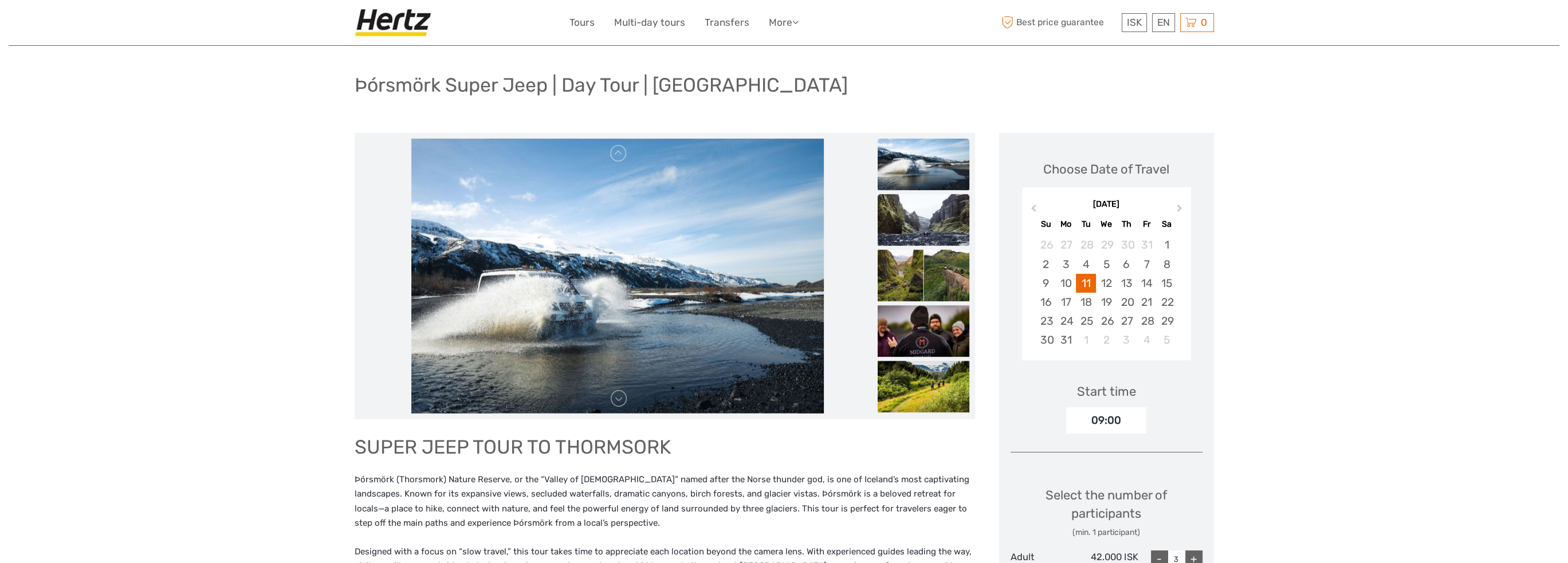
click at [926, 233] on img at bounding box center [923, 220] width 92 height 52
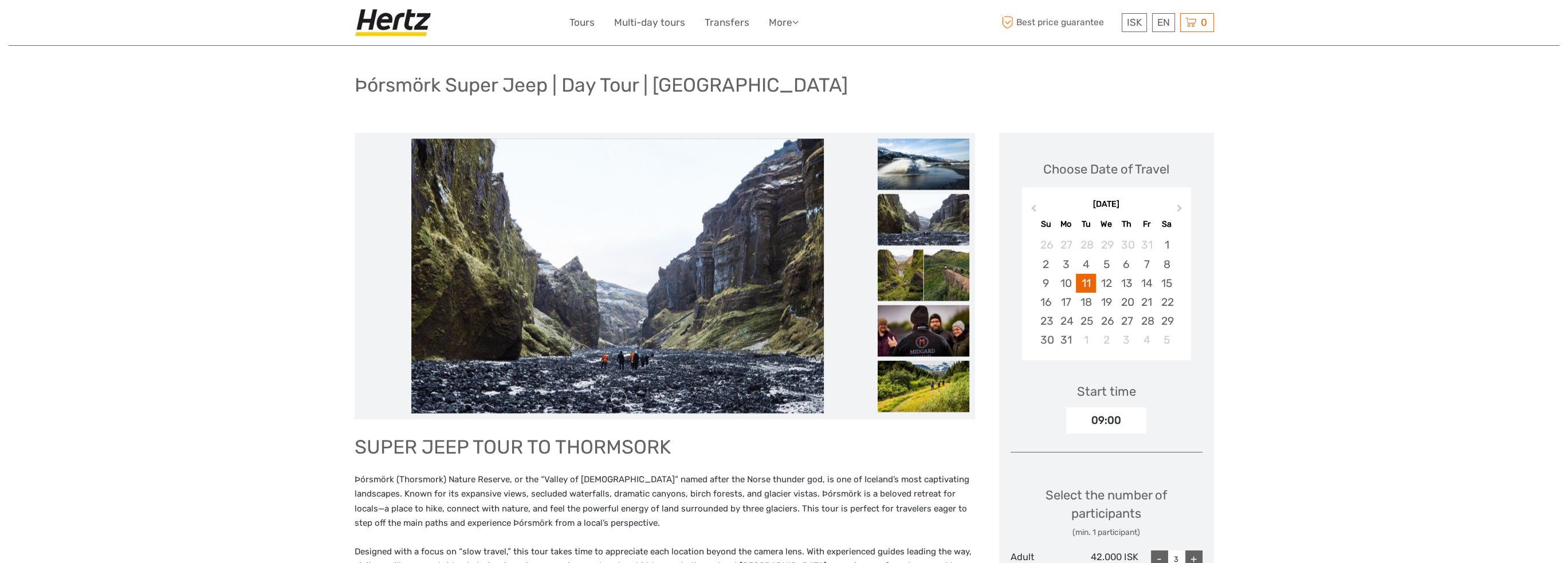
click at [928, 264] on img at bounding box center [923, 275] width 92 height 52
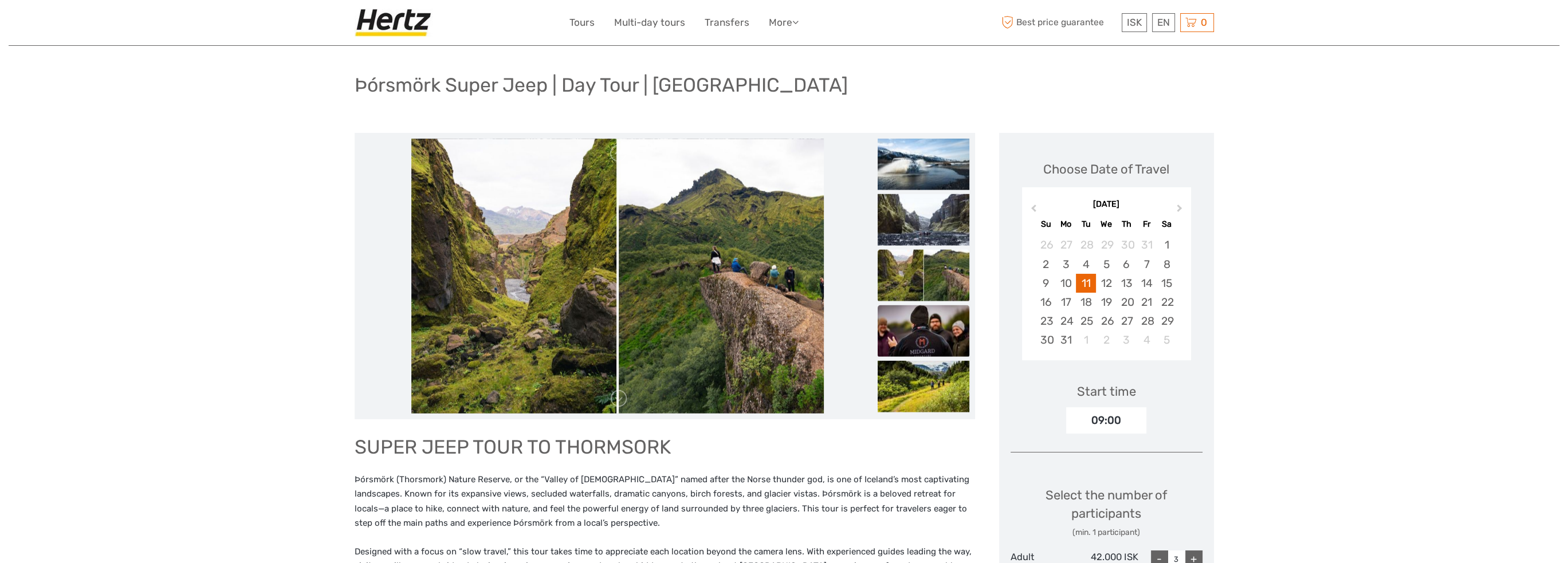
click at [922, 319] on img at bounding box center [923, 331] width 92 height 52
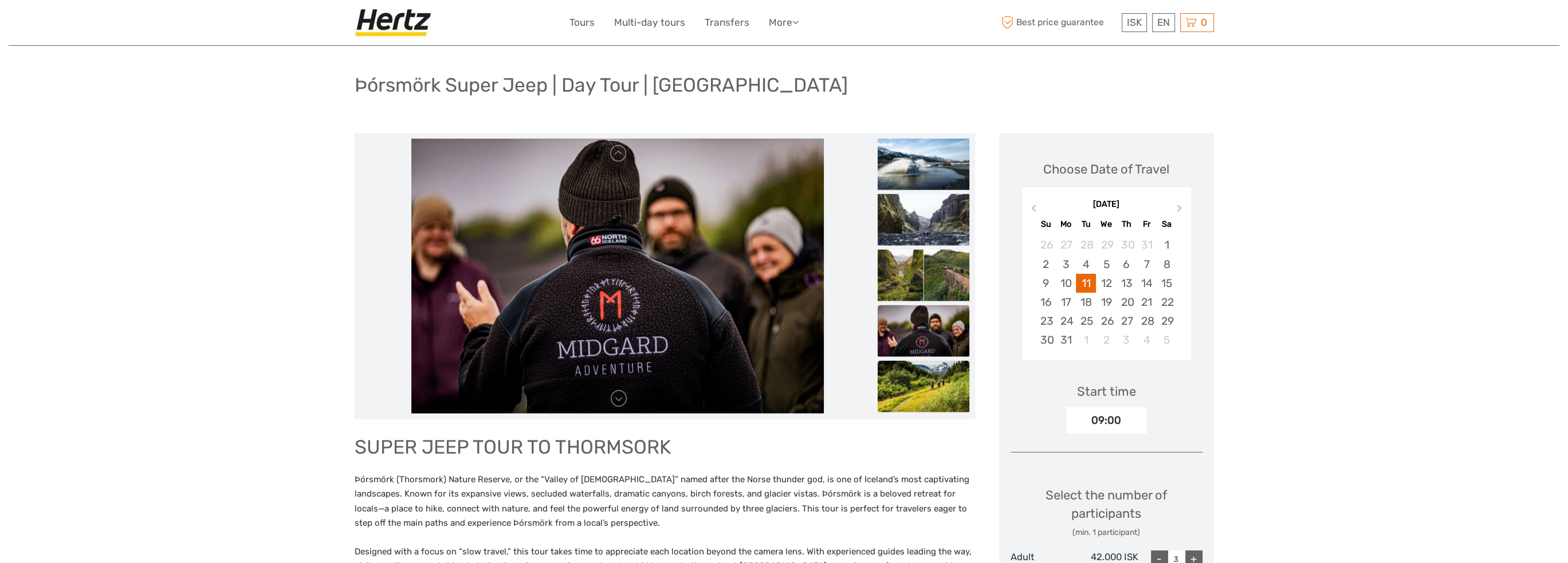
click at [914, 400] on img at bounding box center [923, 386] width 92 height 52
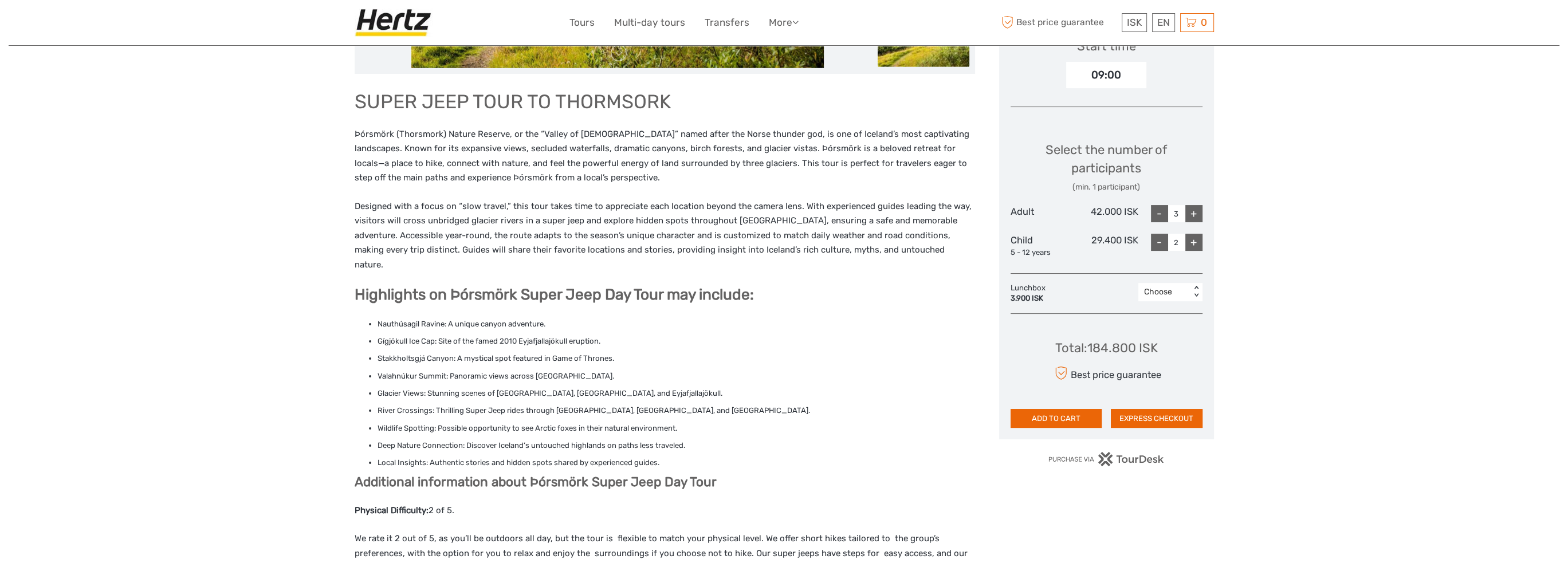
scroll to position [401, 0]
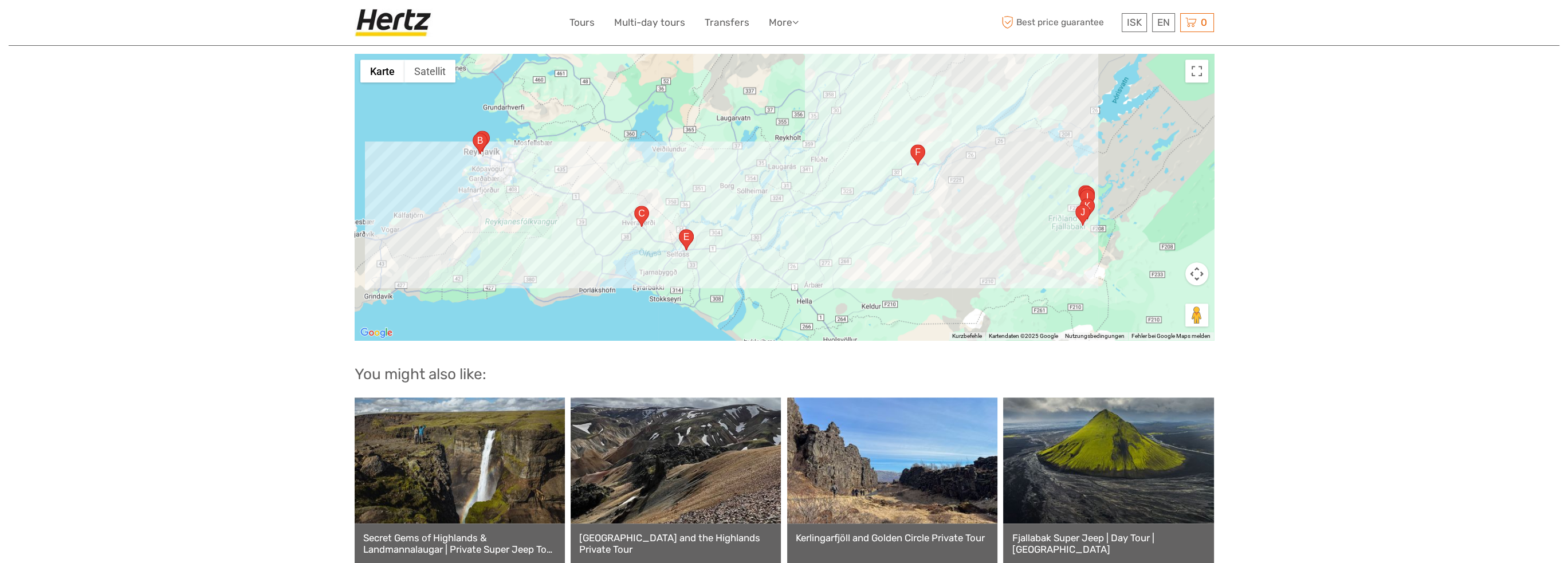
scroll to position [1604, 0]
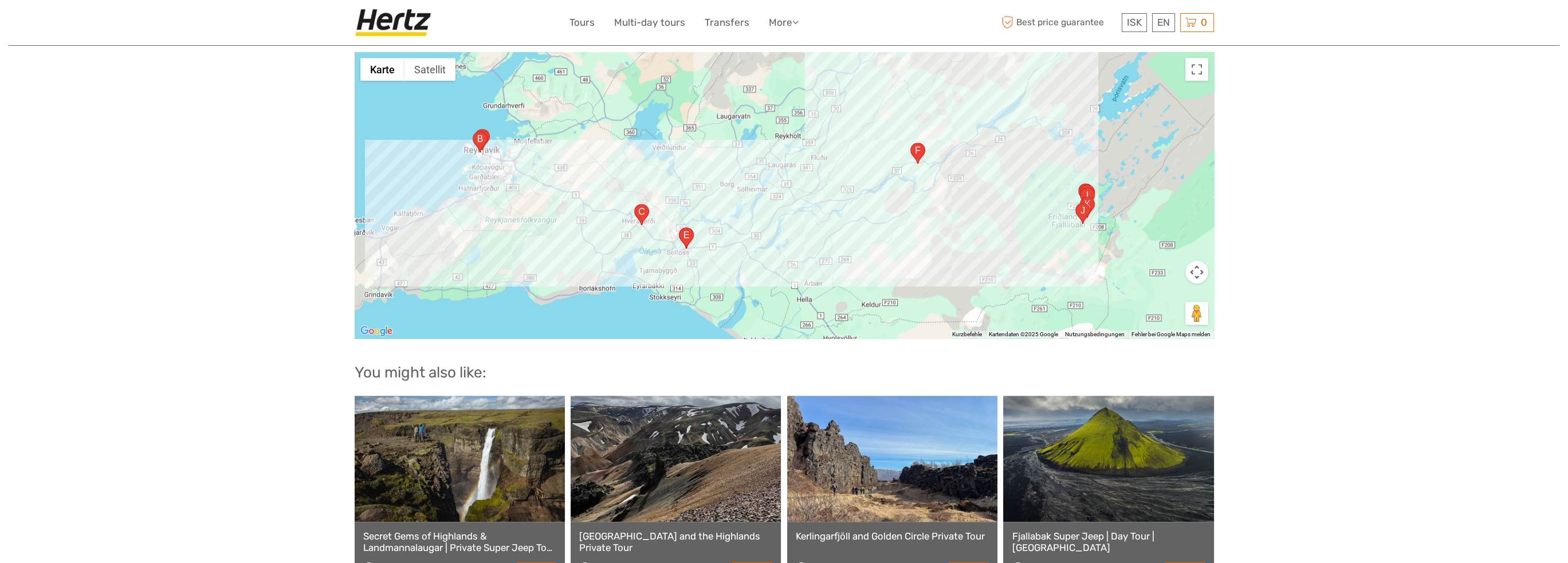
click at [679, 228] on area "Laugardælavegur, 803, Island" at bounding box center [679, 228] width 0 height 0
click at [724, 185] on button "Schließen" at bounding box center [723, 198] width 27 height 27
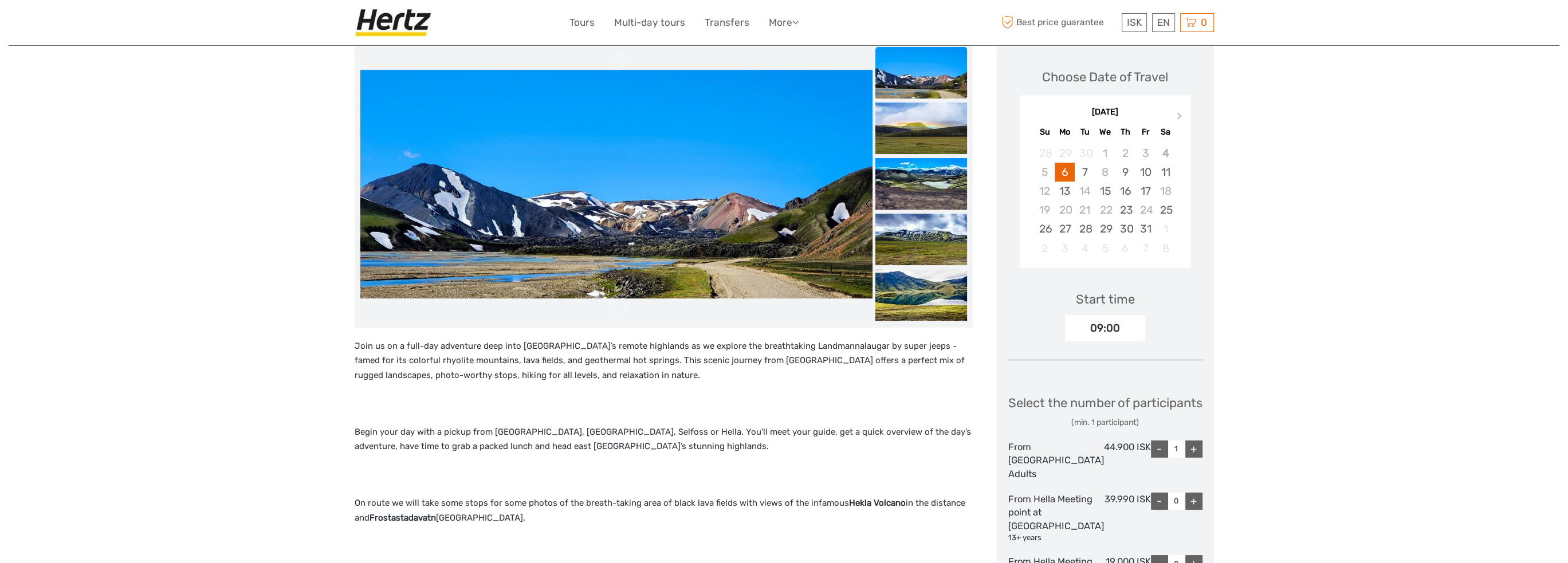
scroll to position [0, 0]
